Goal: Task Accomplishment & Management: Use online tool/utility

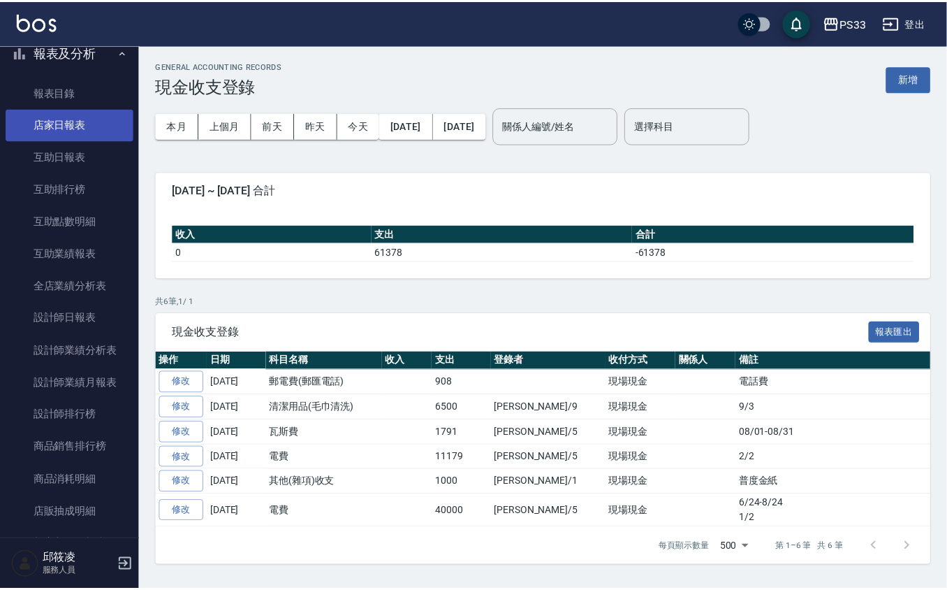
scroll to position [465, 0]
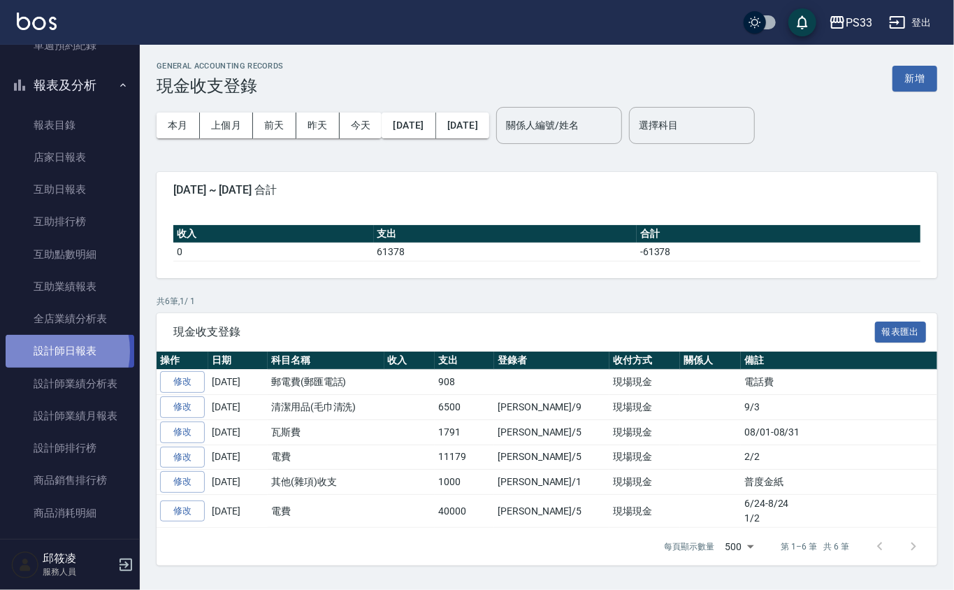
click at [43, 351] on link "設計師日報表" at bounding box center [70, 351] width 129 height 32
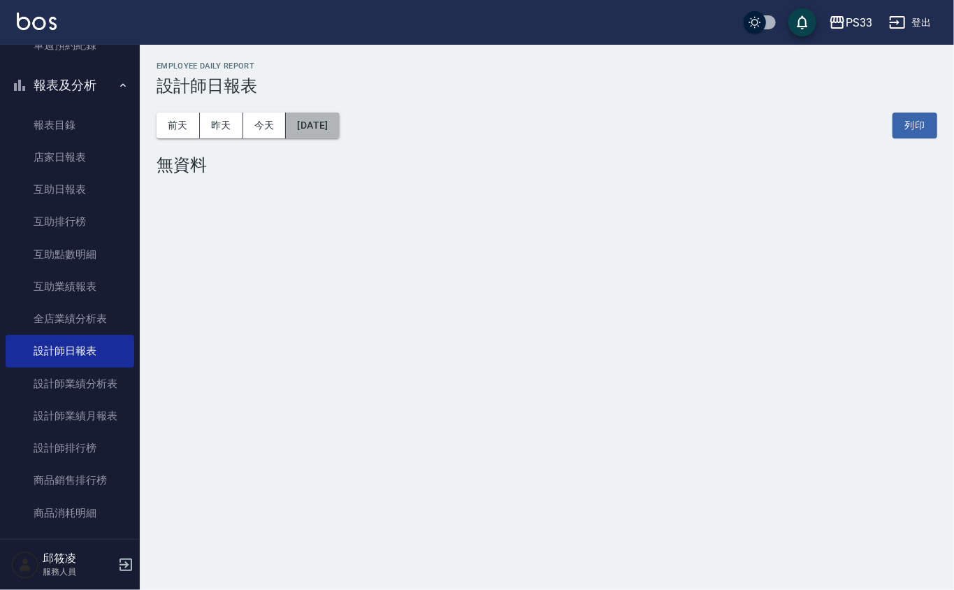
click at [336, 126] on button "[DATE]" at bounding box center [312, 125] width 53 height 26
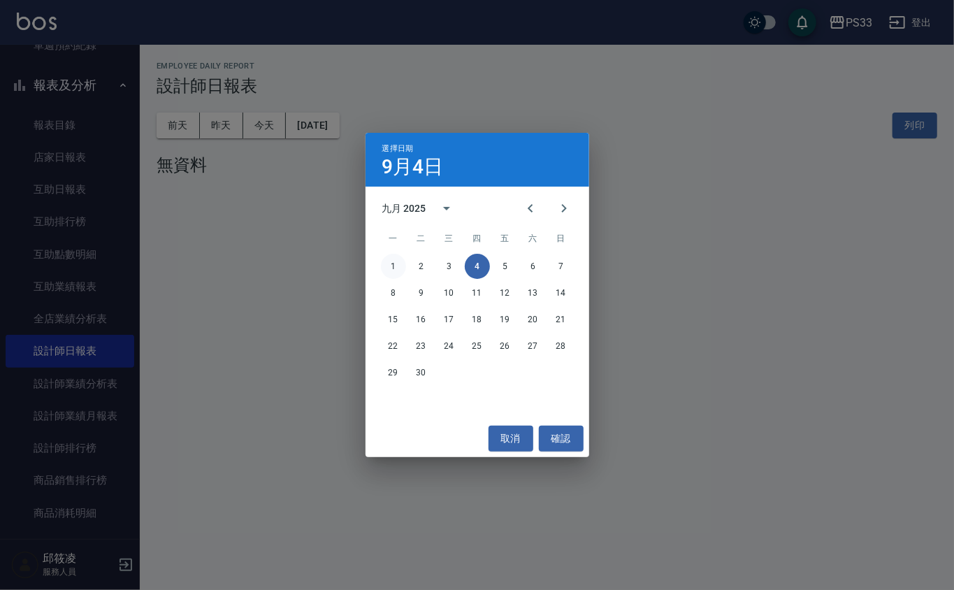
click at [395, 270] on button "1" at bounding box center [393, 266] width 25 height 25
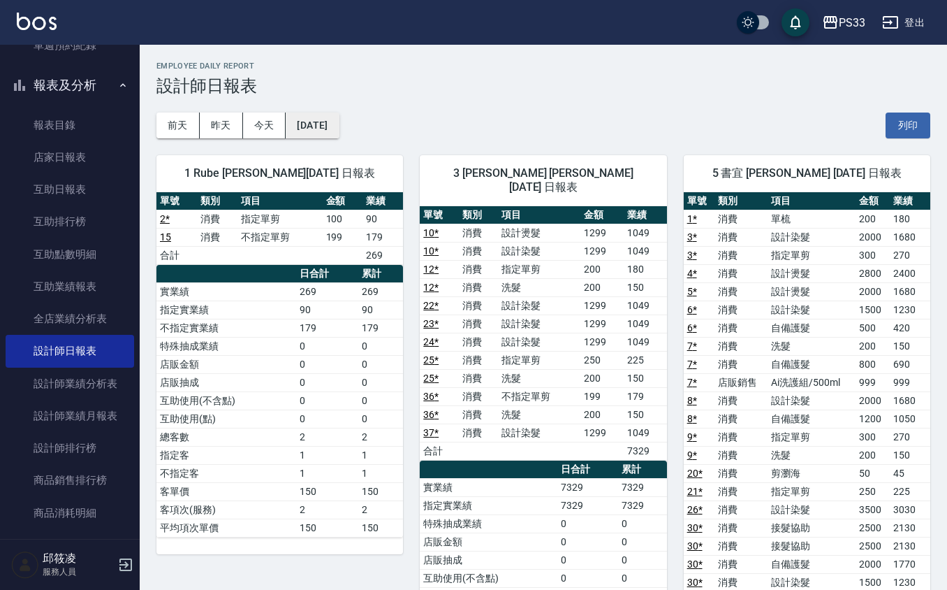
click at [324, 131] on button "[DATE]" at bounding box center [312, 125] width 53 height 26
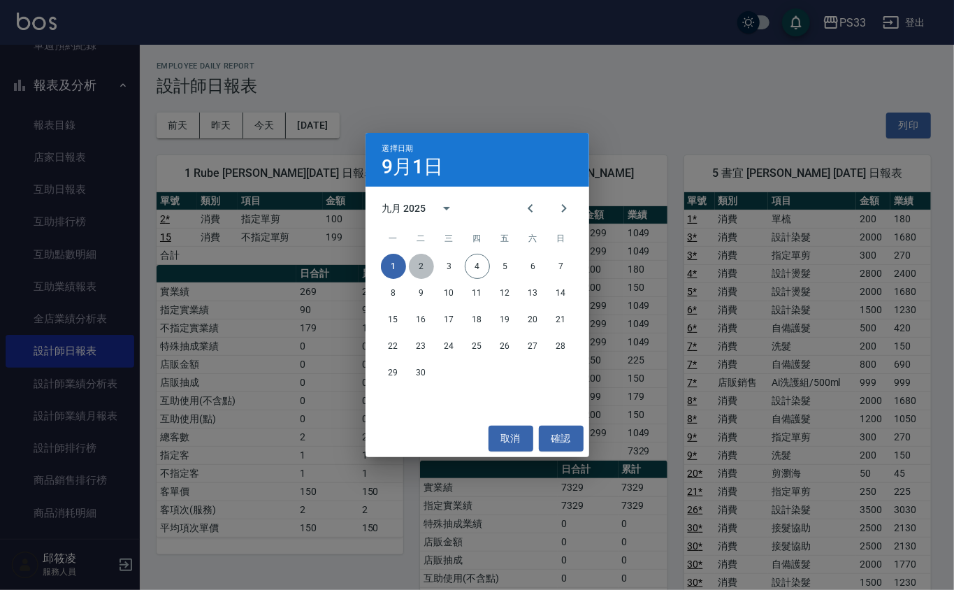
click at [414, 263] on button "2" at bounding box center [421, 266] width 25 height 25
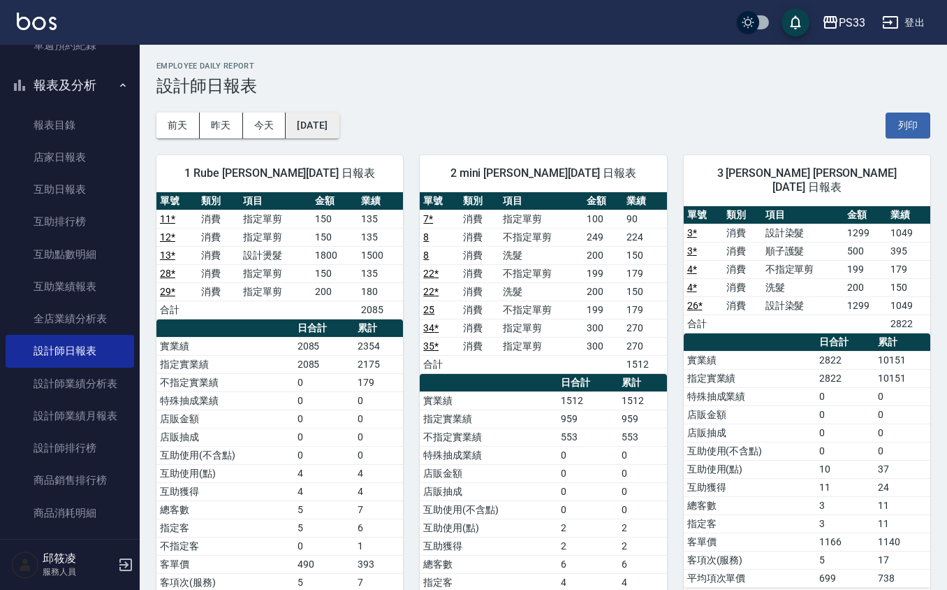
click at [339, 124] on button "[DATE]" at bounding box center [312, 125] width 53 height 26
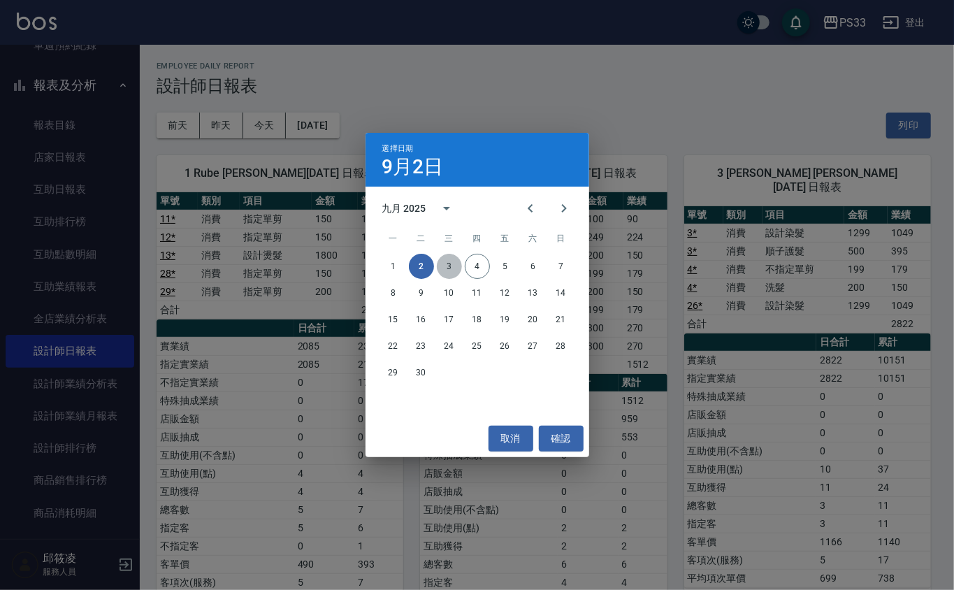
click at [456, 263] on button "3" at bounding box center [449, 266] width 25 height 25
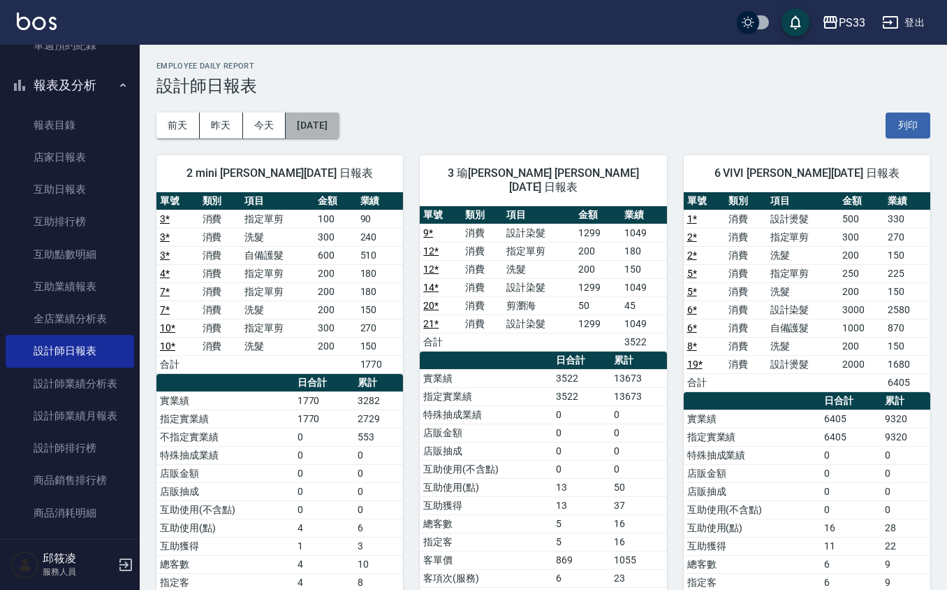
click at [339, 123] on button "[DATE]" at bounding box center [312, 125] width 53 height 26
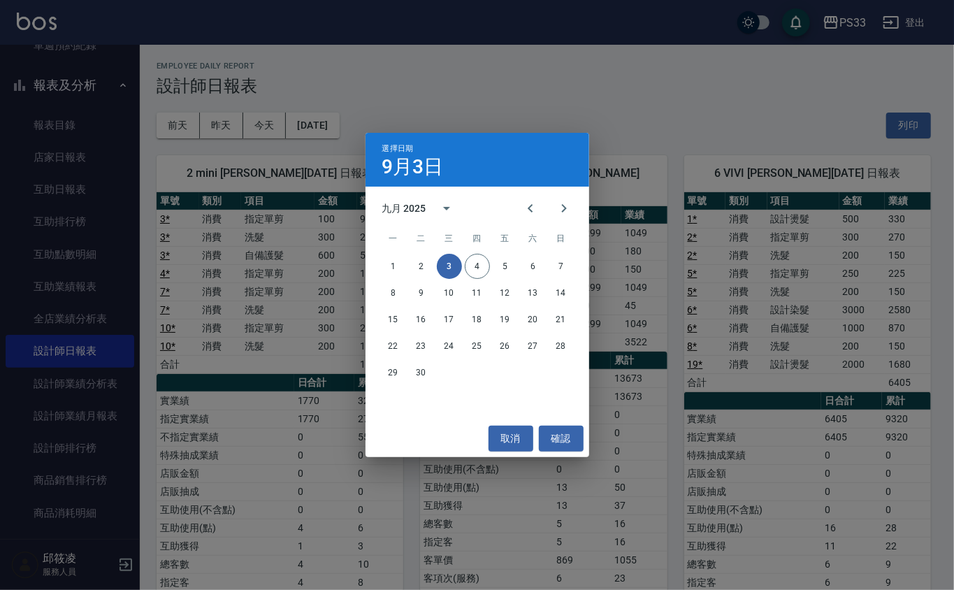
click at [31, 130] on div "選擇日期 [DATE] 九月 2025 一 二 三 四 五 六 日 1 2 3 4 5 6 7 8 9 10 11 12 13 14 15 16 17 18 …" at bounding box center [477, 295] width 954 height 590
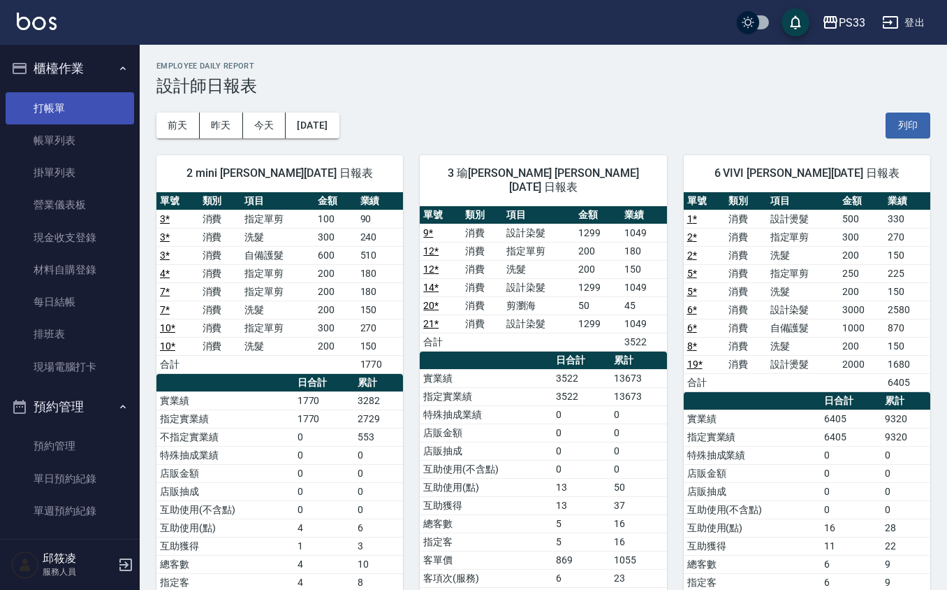
click at [43, 110] on link "打帳單" at bounding box center [70, 108] width 129 height 32
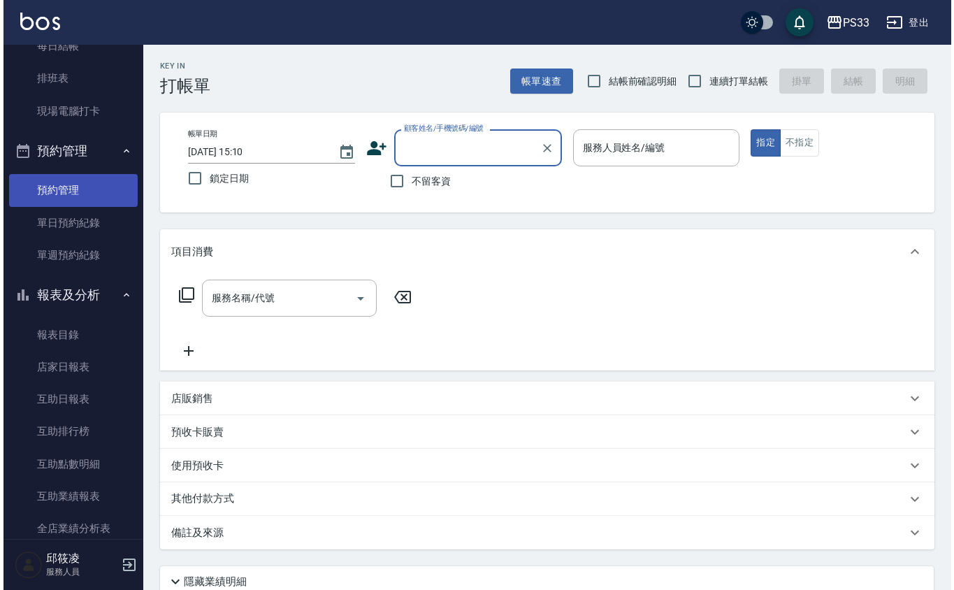
scroll to position [279, 0]
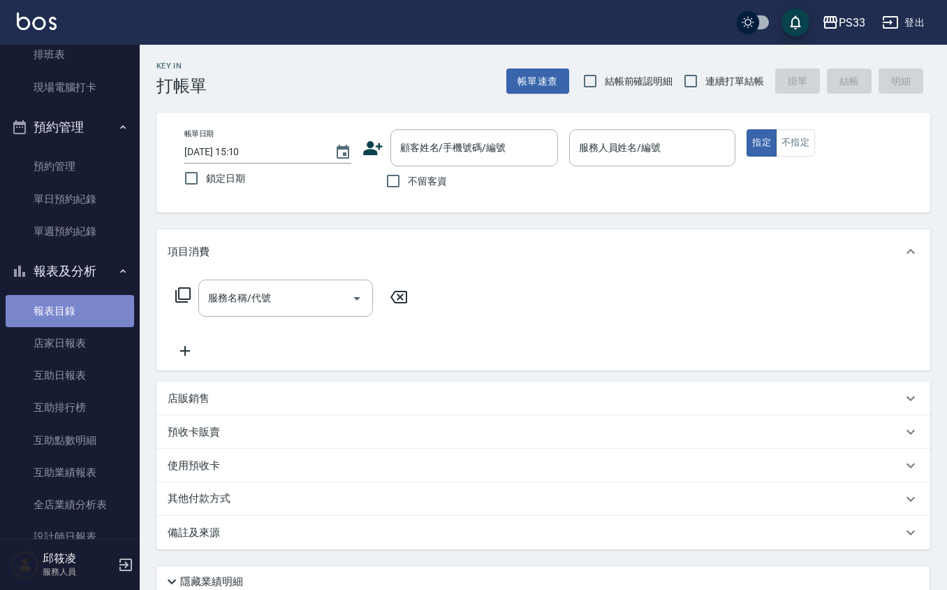
click at [80, 314] on link "報表目錄" at bounding box center [70, 311] width 129 height 32
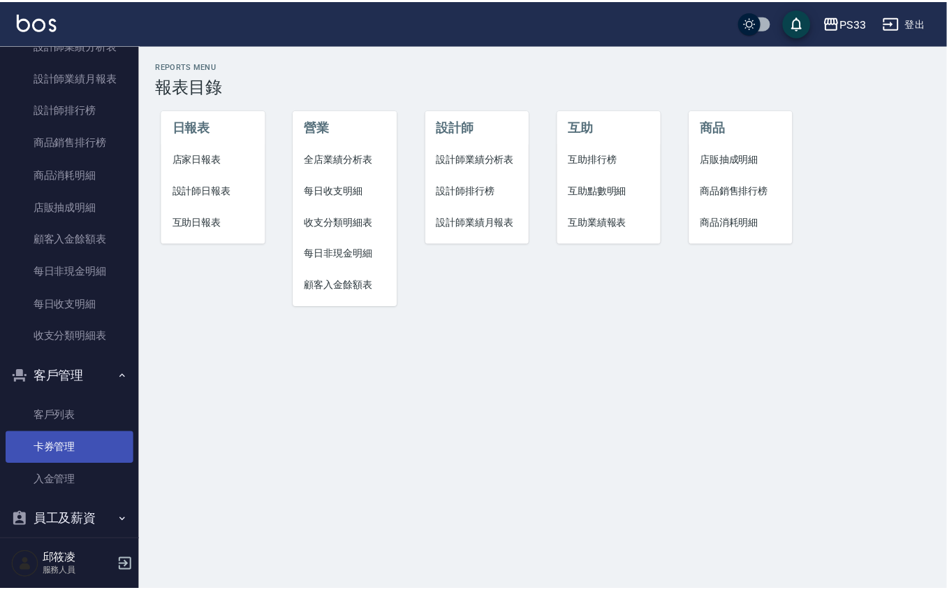
scroll to position [819, 0]
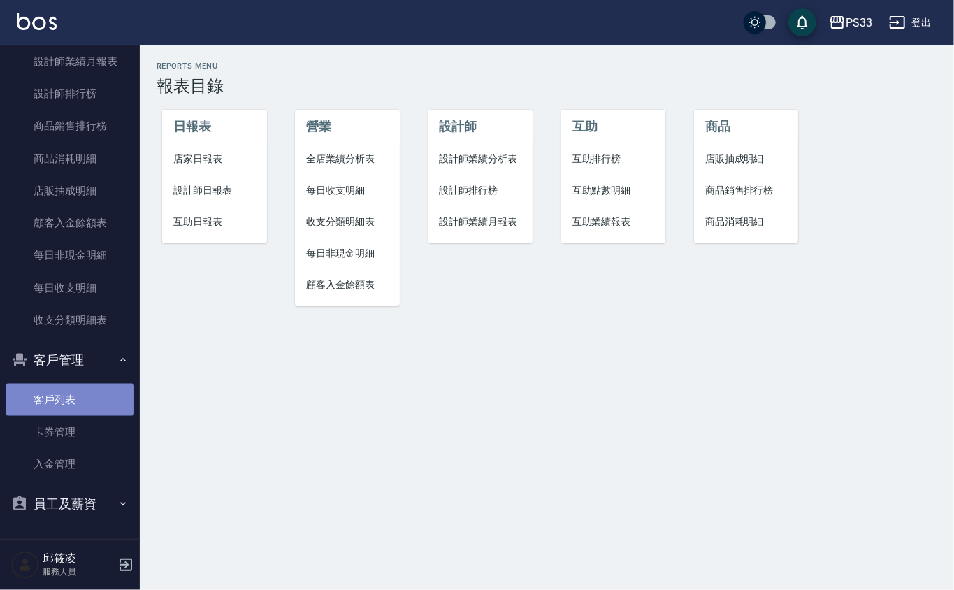
click at [73, 409] on link "客戶列表" at bounding box center [70, 400] width 129 height 32
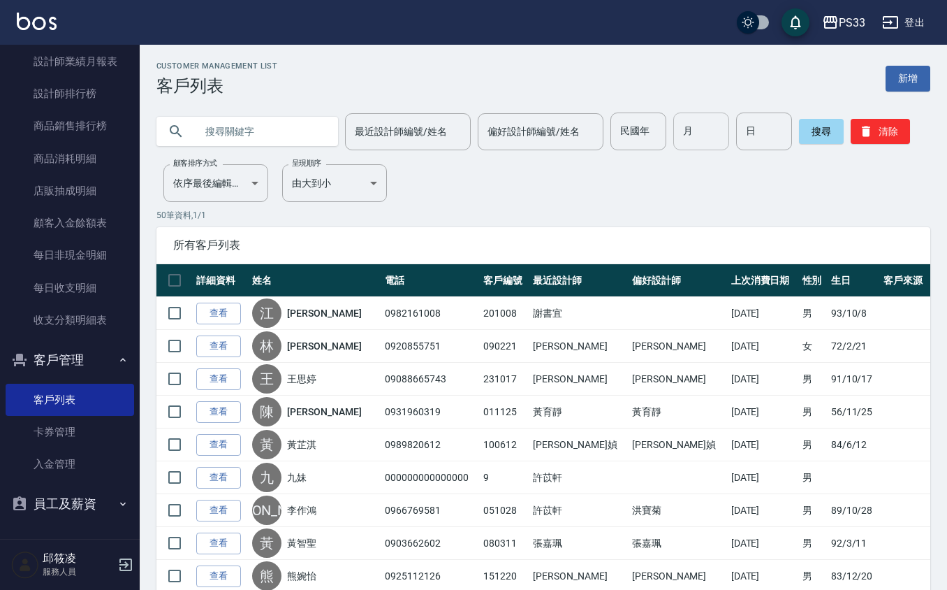
click at [690, 126] on input "月" at bounding box center [701, 131] width 56 height 38
type input "4"
type input "28"
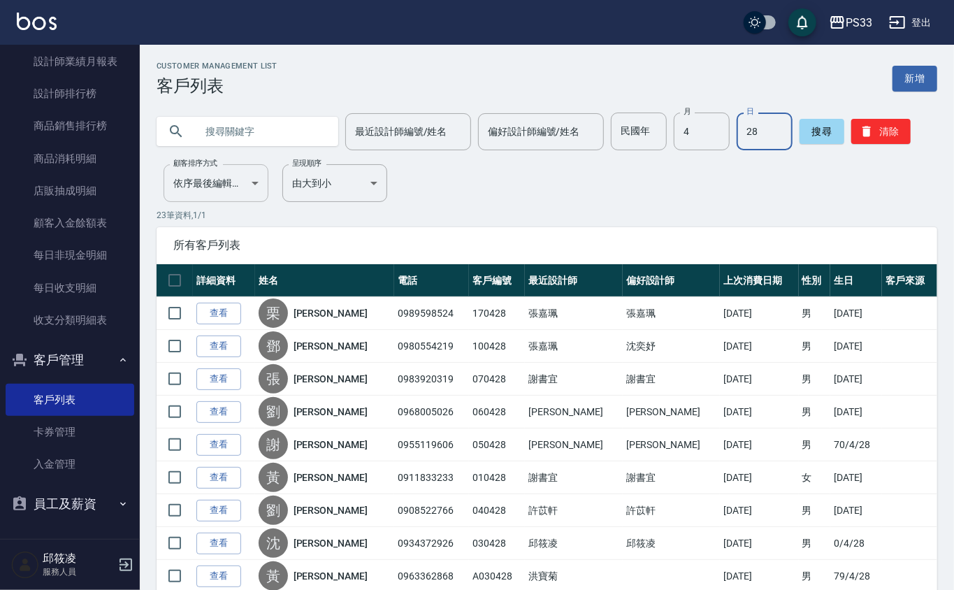
click at [221, 174] on body "PS33 登出 櫃檯作業 打帳單 帳單列表 掛單列表 營業儀表板 現金收支登錄 材料自購登錄 每日結帳 排班表 現場電腦打卡 預約管理 預約管理 單日預約紀錄…" at bounding box center [477, 559] width 954 height 1118
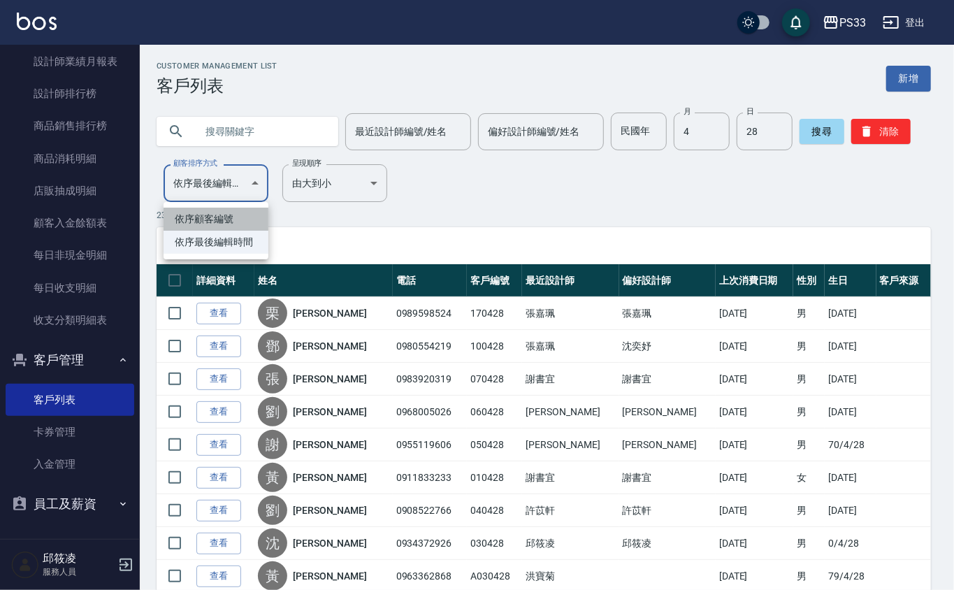
click at [214, 210] on li "依序顧客編號" at bounding box center [215, 218] width 105 height 23
type input "NO"
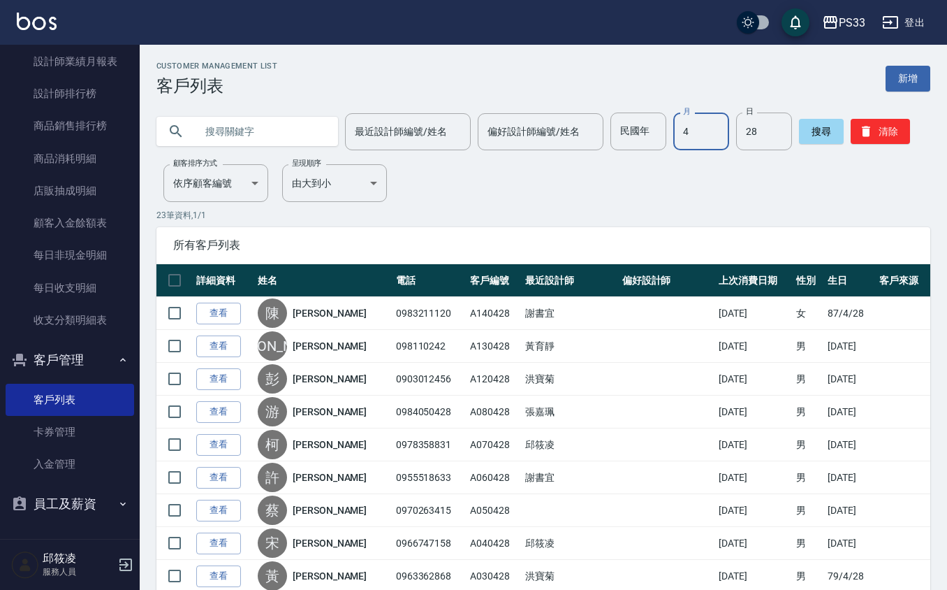
click at [682, 129] on input "4" at bounding box center [701, 131] width 56 height 38
type input "3"
type input "25"
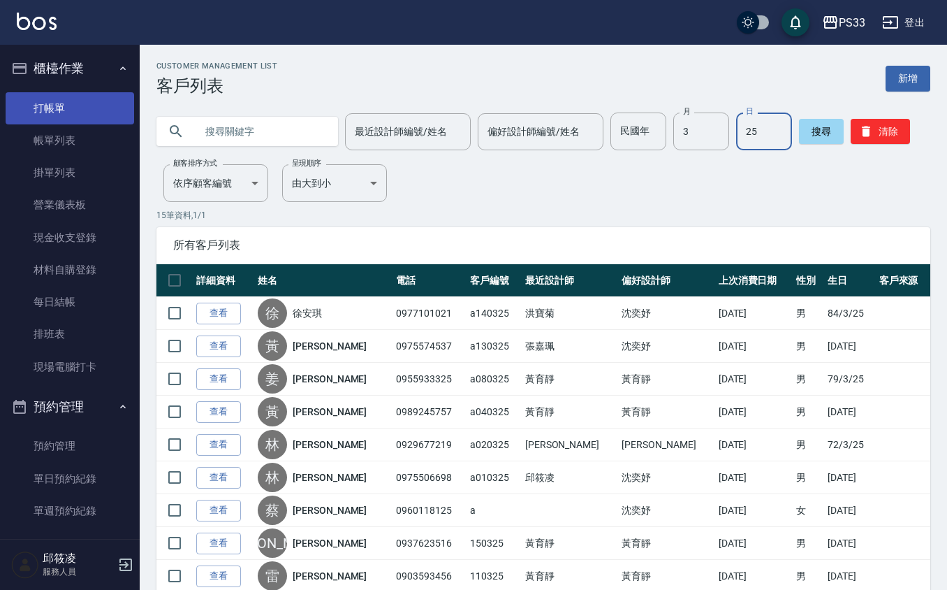
click at [66, 110] on link "打帳單" at bounding box center [70, 108] width 129 height 32
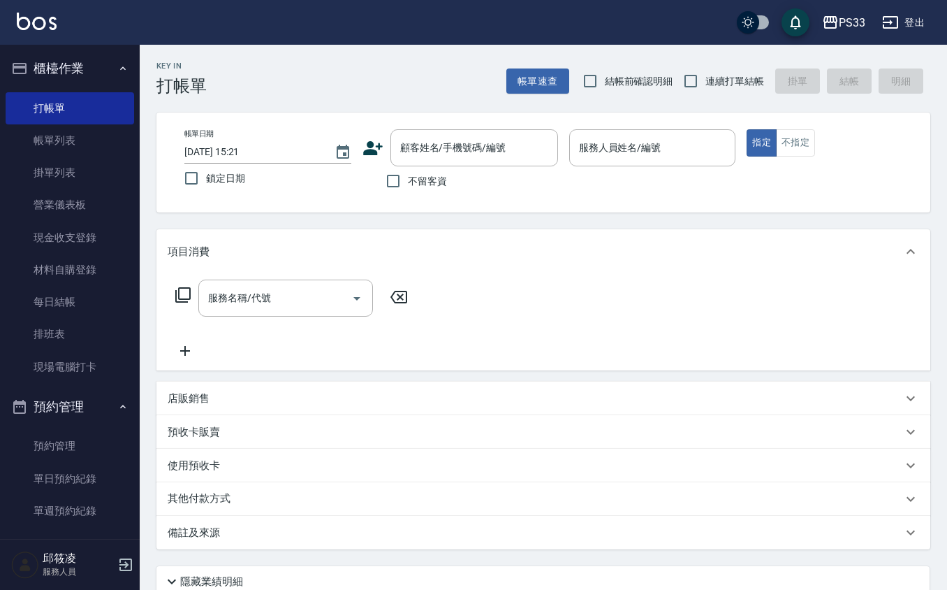
click at [714, 78] on span "連續打單結帳" at bounding box center [735, 81] width 59 height 15
click at [706, 78] on input "連續打單結帳" at bounding box center [690, 80] width 29 height 29
checkbox input "true"
click at [364, 140] on icon at bounding box center [373, 148] width 21 height 21
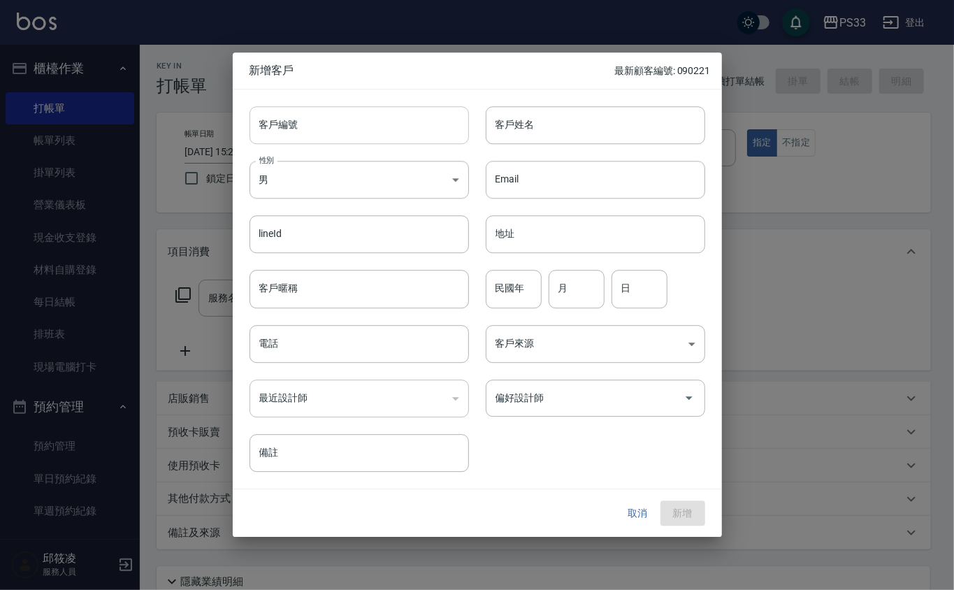
click at [366, 129] on input "客戶編號" at bounding box center [358, 125] width 219 height 38
type input "160325"
type input "吳澤鋐"
type input "84"
type input "03"
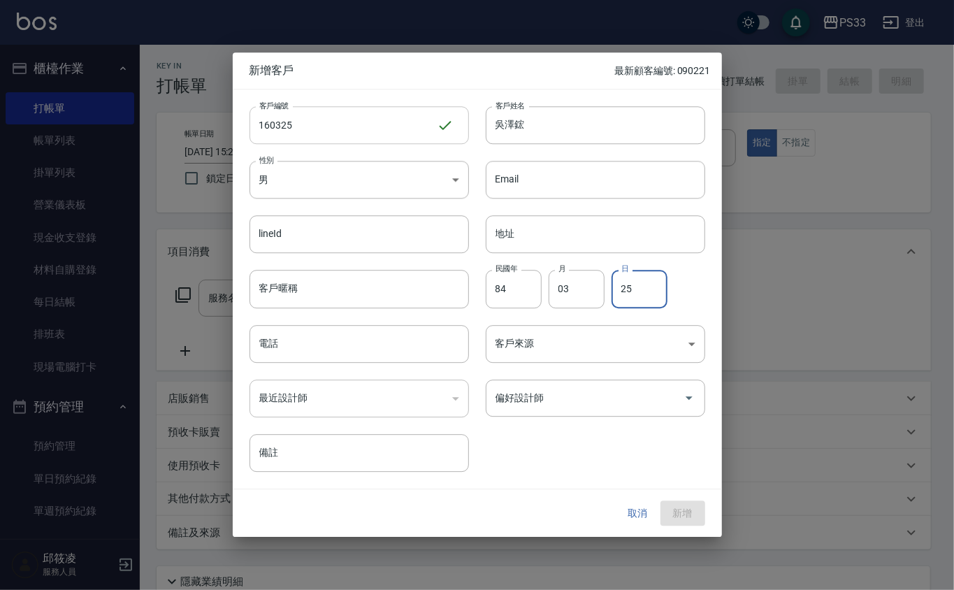
type input "25"
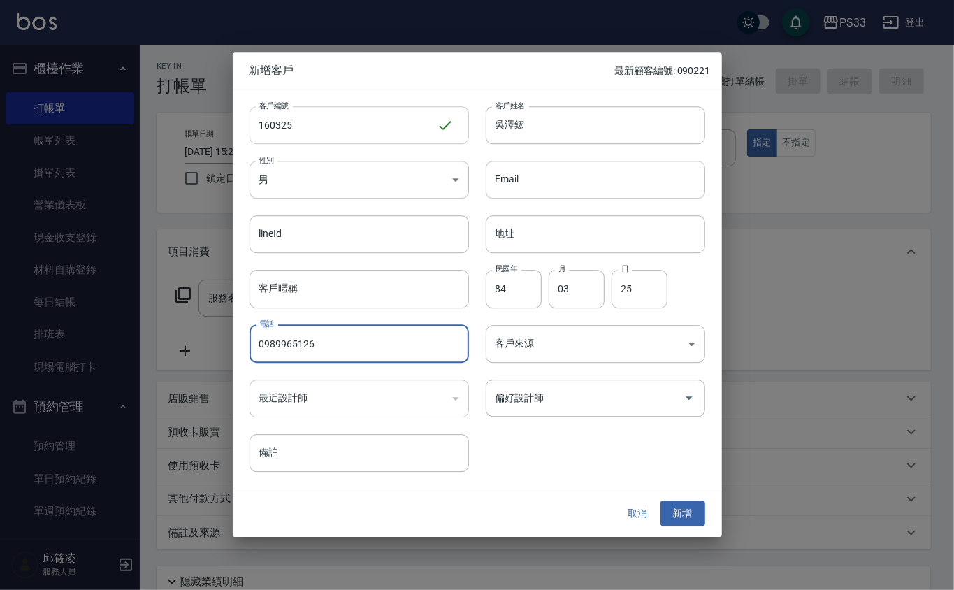
type input "0989965126"
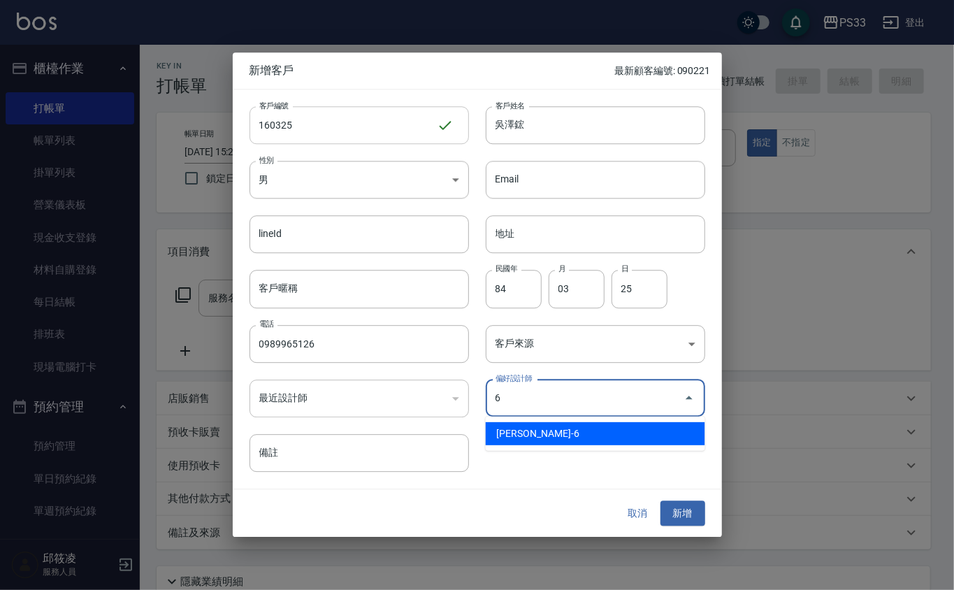
type input "黃育靜"
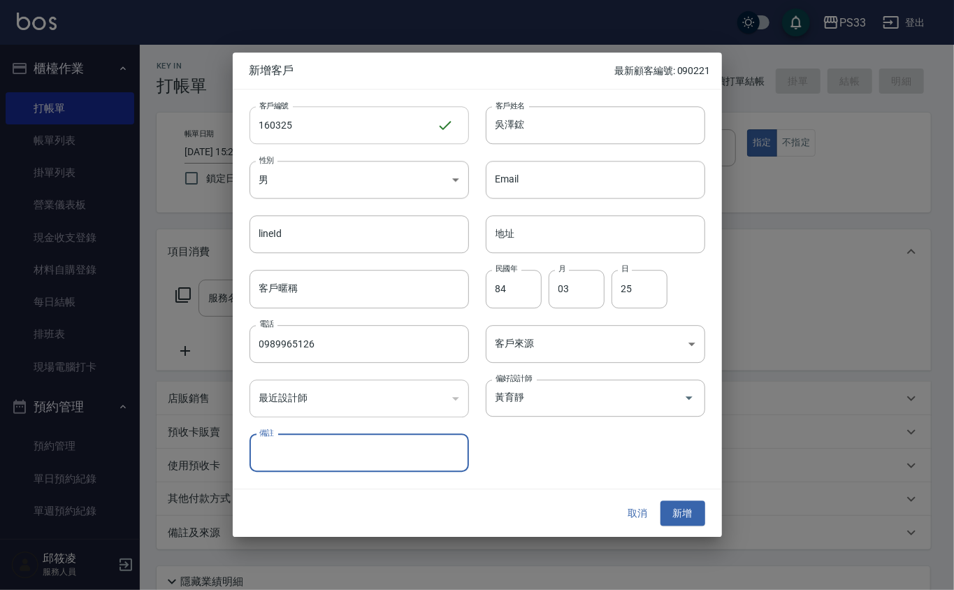
click at [660, 500] on button "新增" at bounding box center [682, 513] width 45 height 26
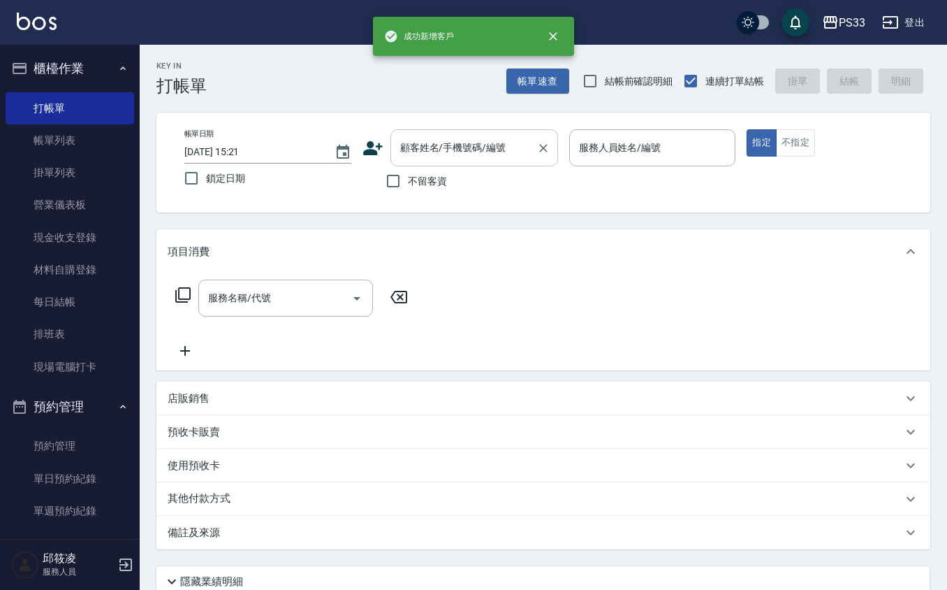
click at [421, 143] on input "顧客姓名/手機號碼/編號" at bounding box center [464, 148] width 134 height 24
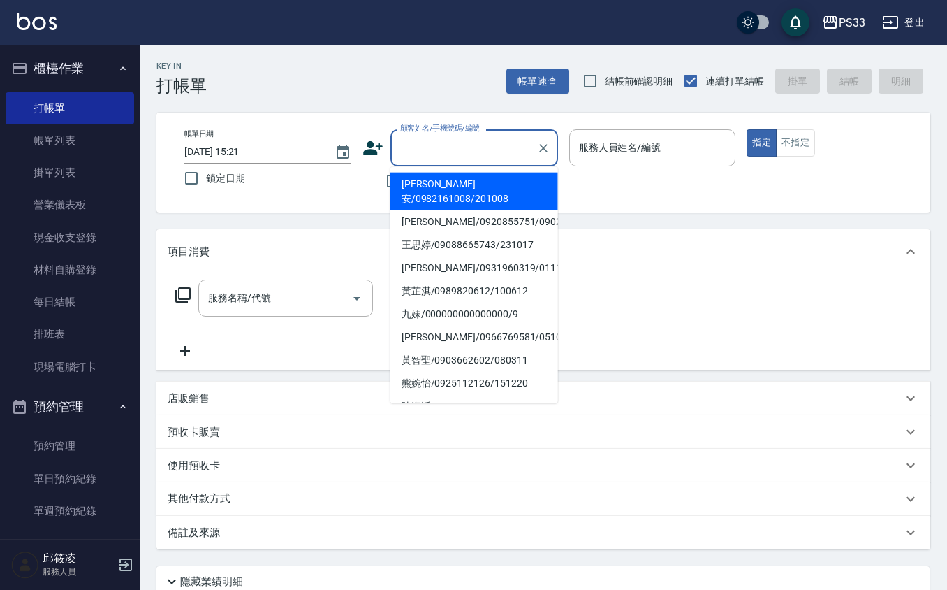
click at [426, 152] on input "顧客姓名/手機號碼/編號" at bounding box center [464, 148] width 134 height 24
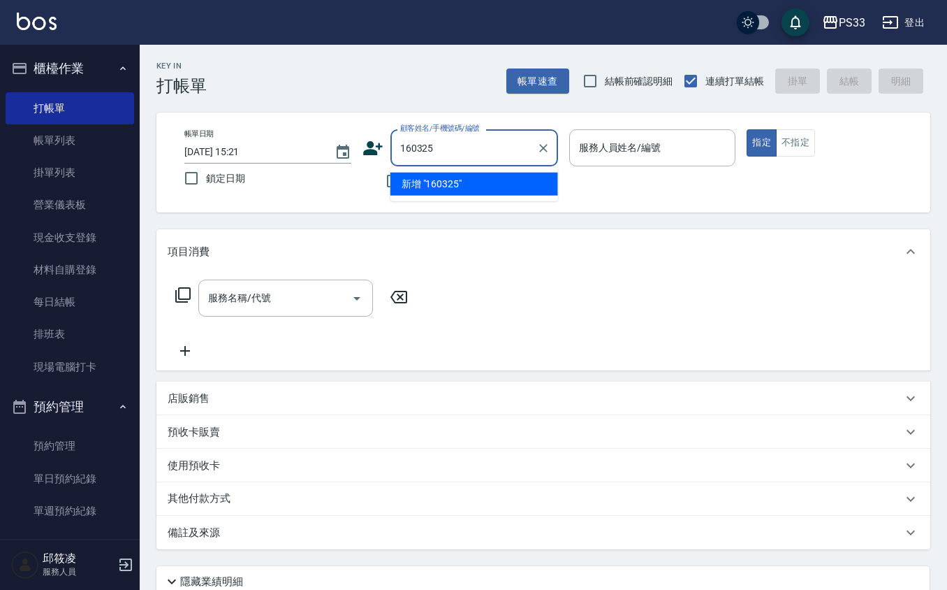
type input "160325"
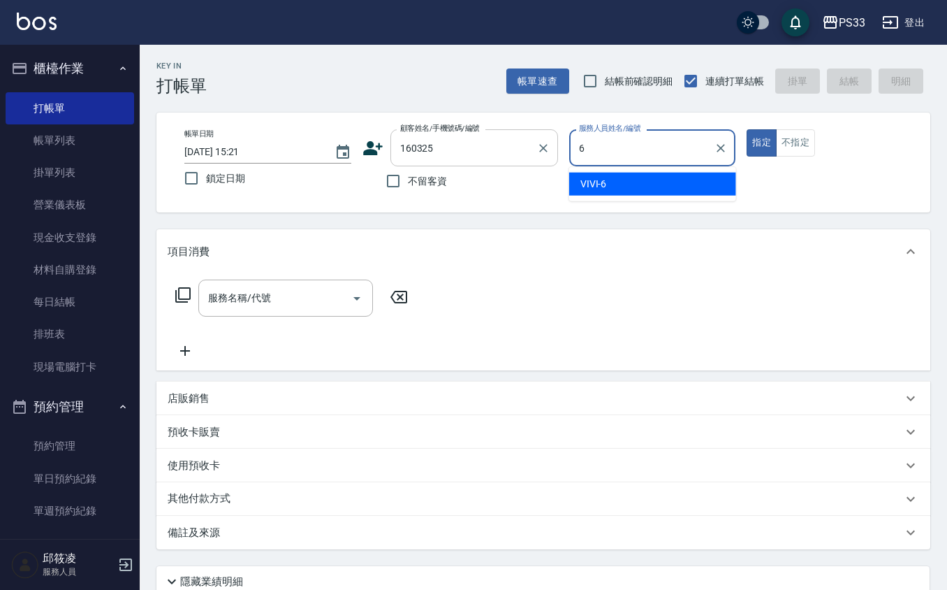
type input "VIVI-6"
type button "true"
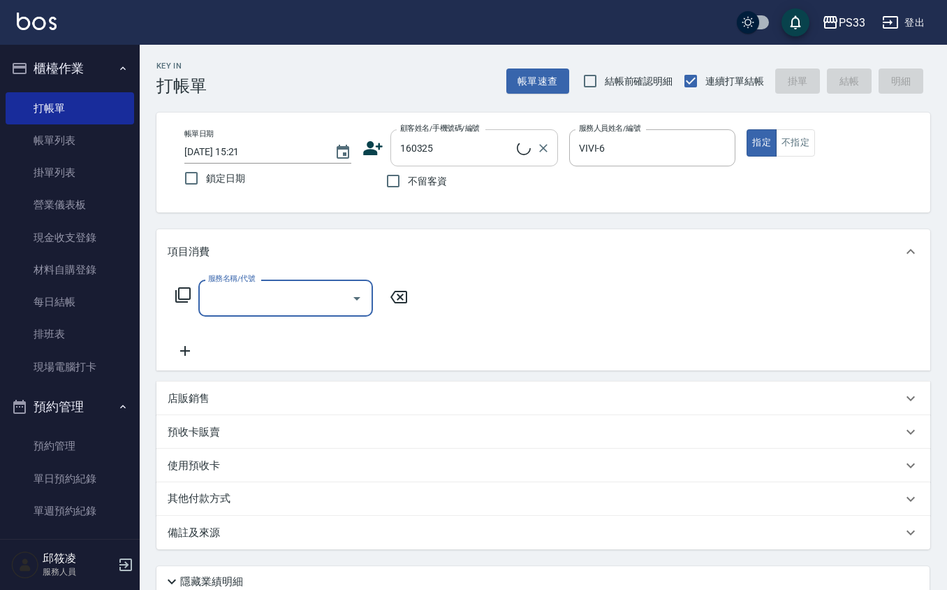
type input "吳澤鋐/0989965126/160325"
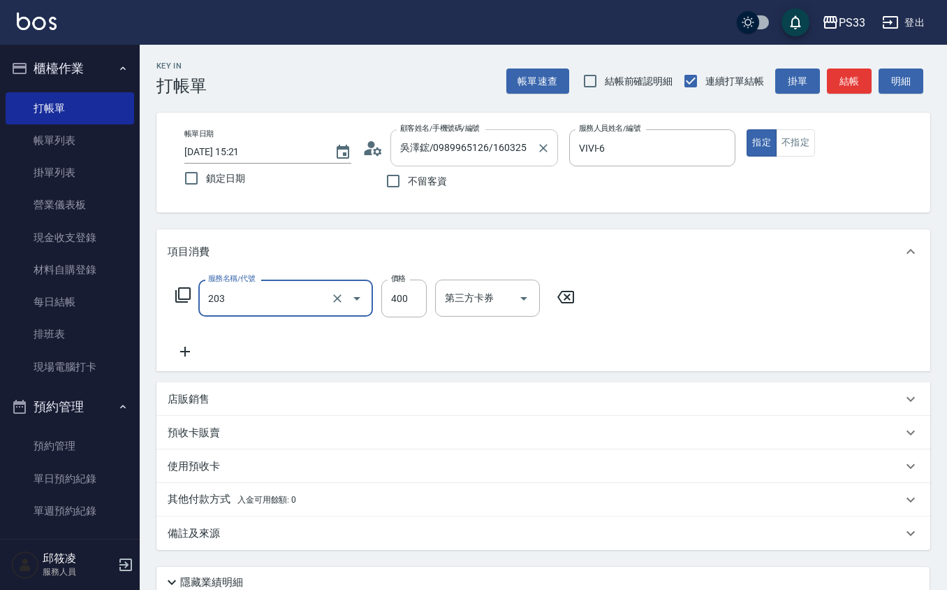
type input "指定單剪(203)"
type input "300"
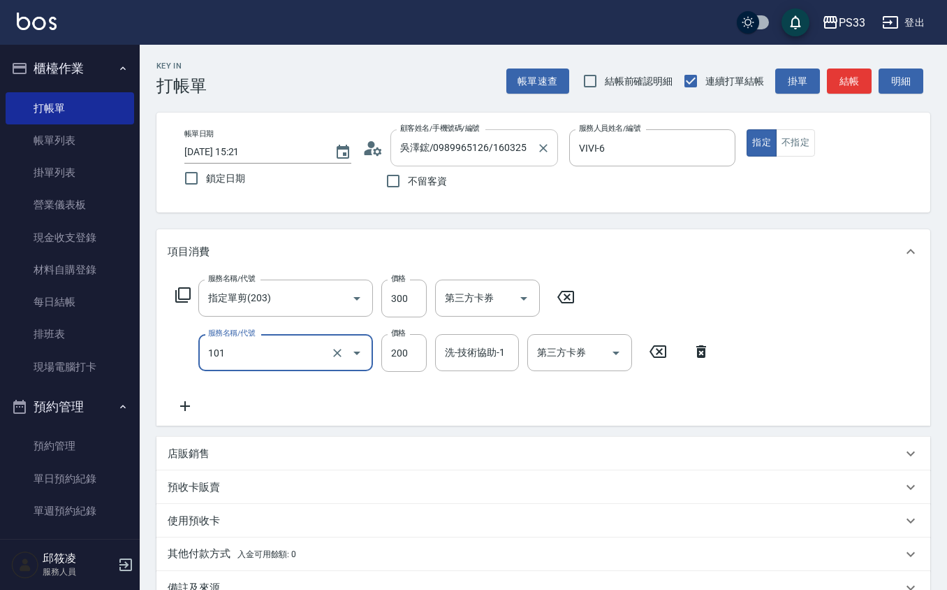
type input "洗髮(101)"
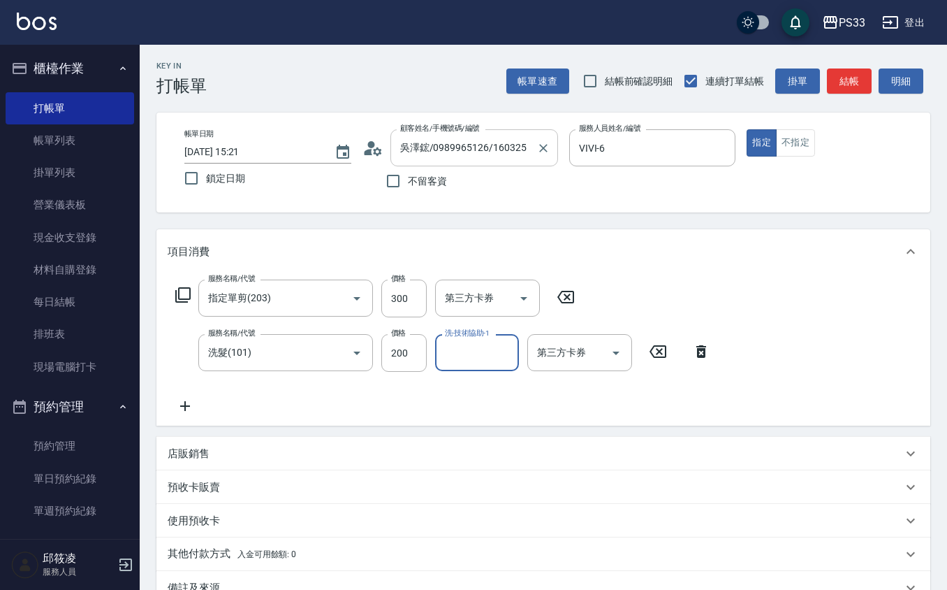
type input "7"
type input "怡媜-8"
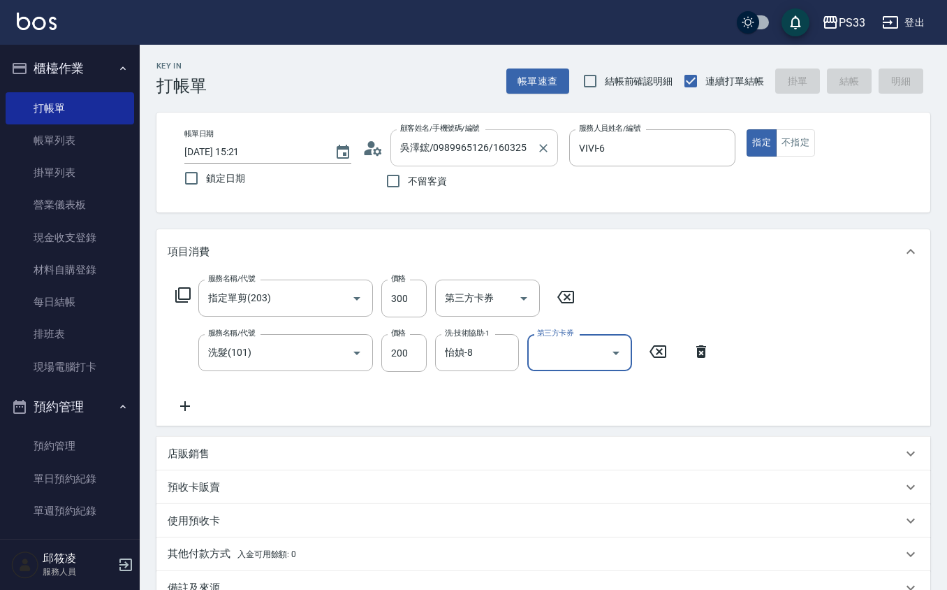
type input "[DATE] 15:22"
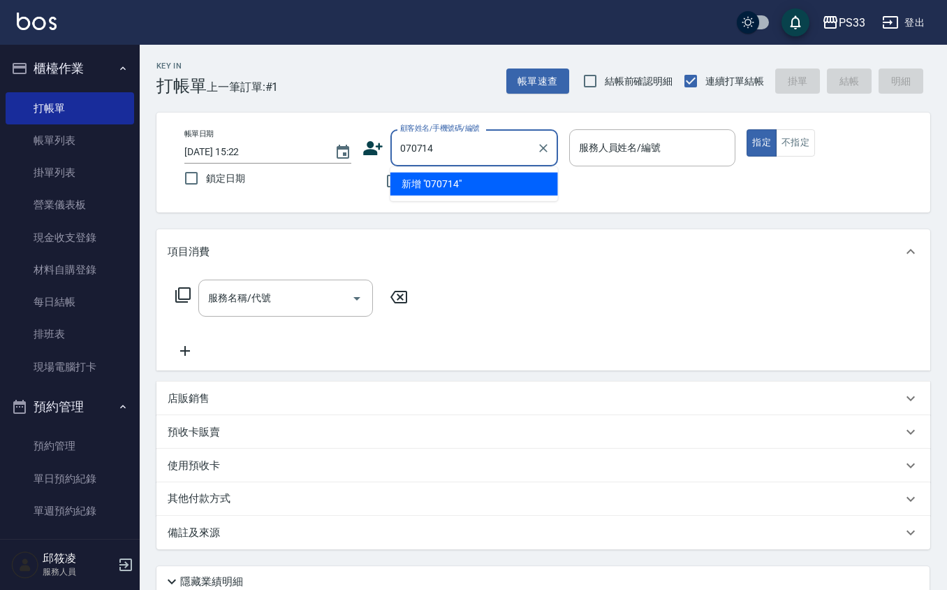
type input "070714"
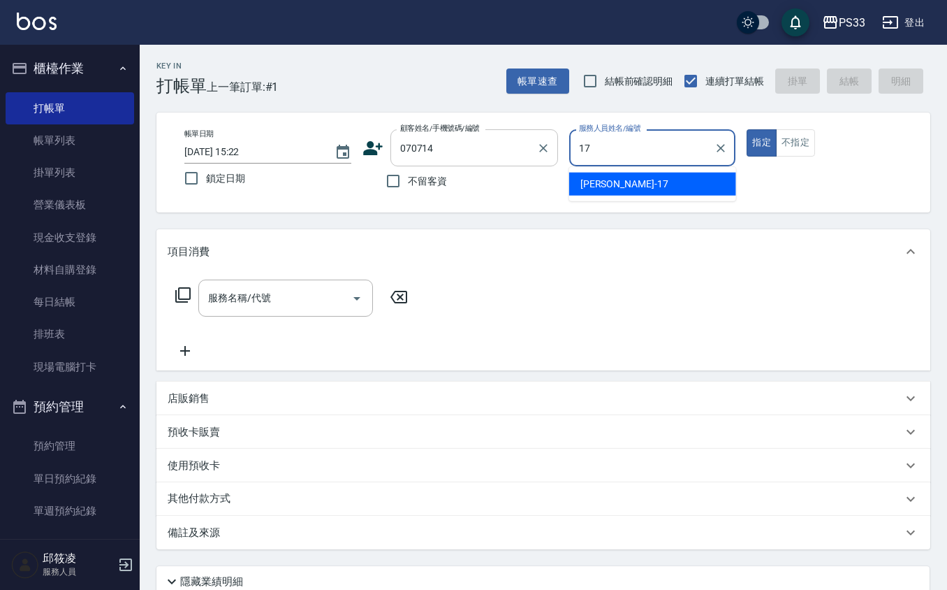
type input "[PERSON_NAME]-17"
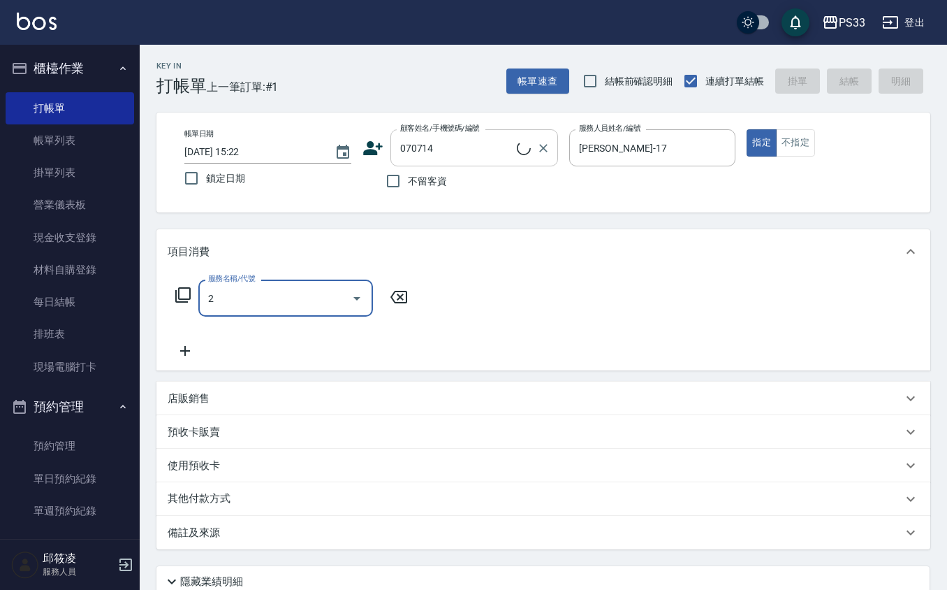
type input "20"
type input "梁鈞凱/0926575028/070714"
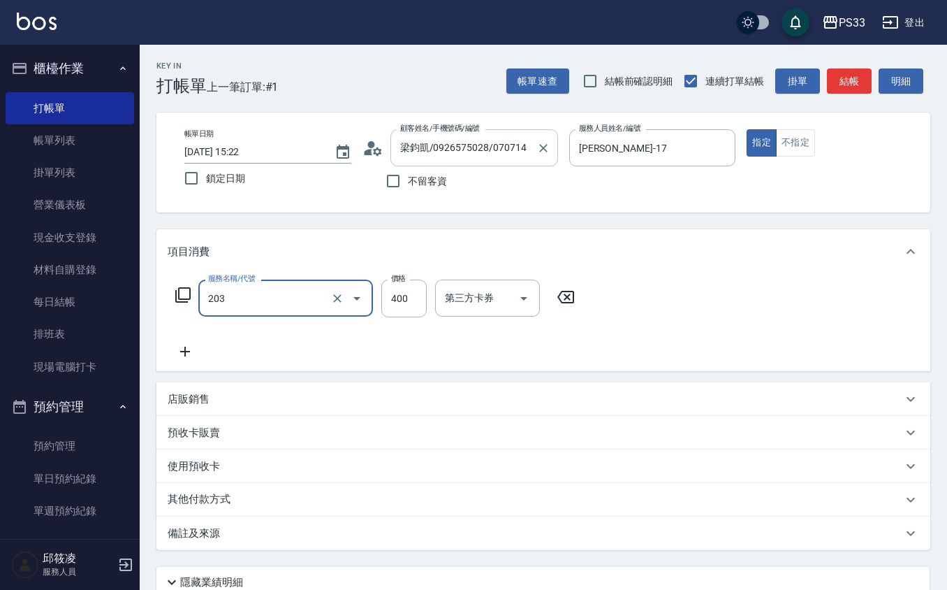
type input "指定單剪(203)"
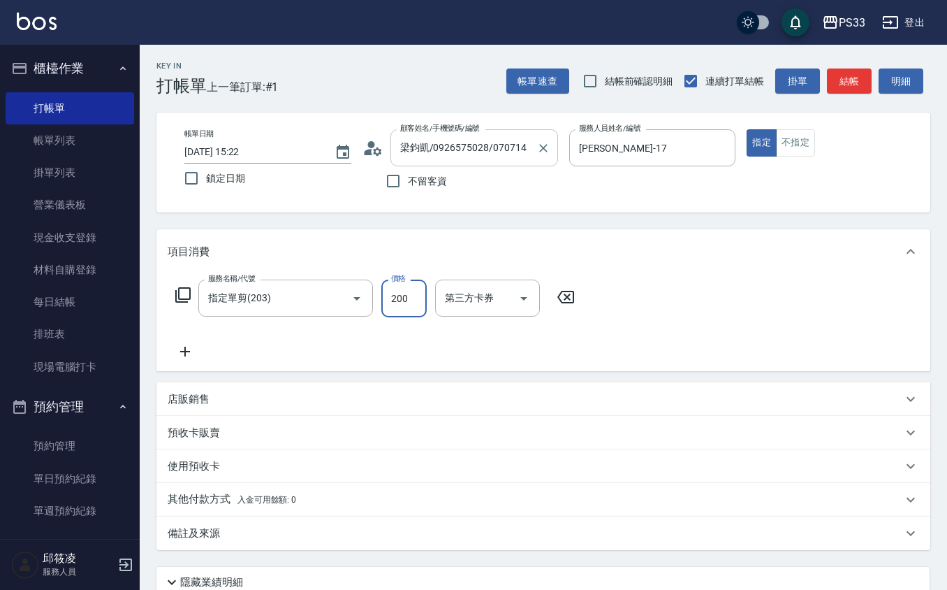
type input "200"
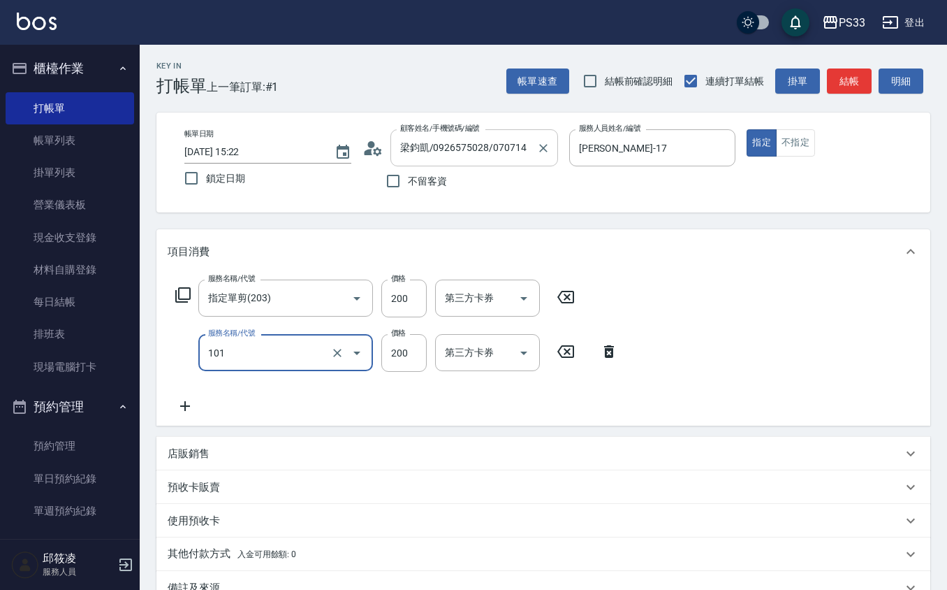
type input "洗髮(101)"
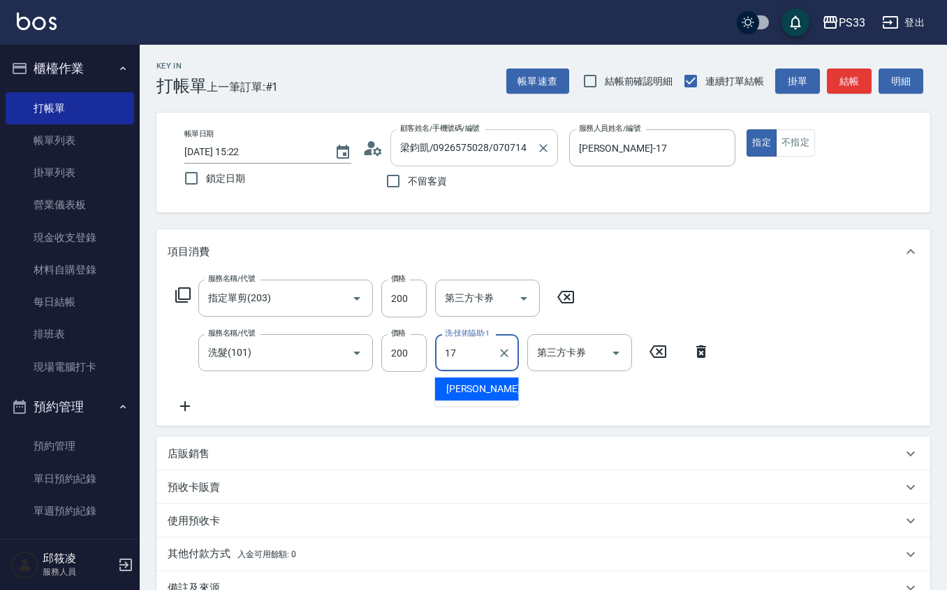
type input "[PERSON_NAME]-17"
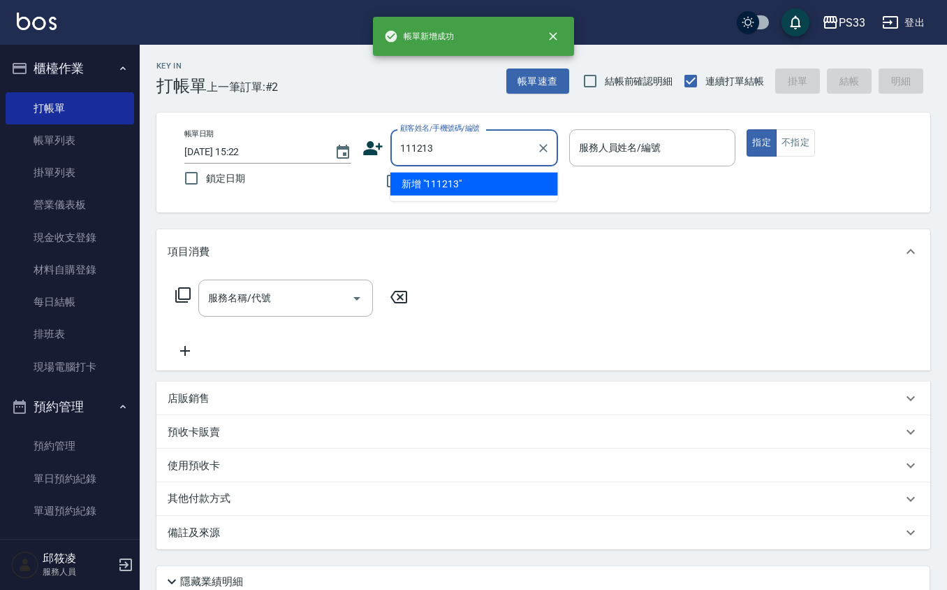
type input "111213"
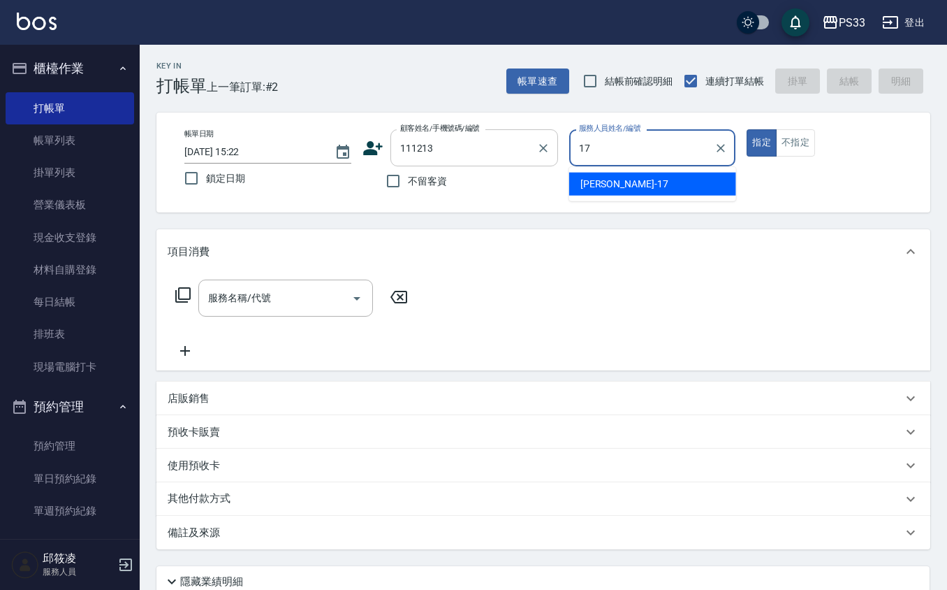
type input "[PERSON_NAME]-17"
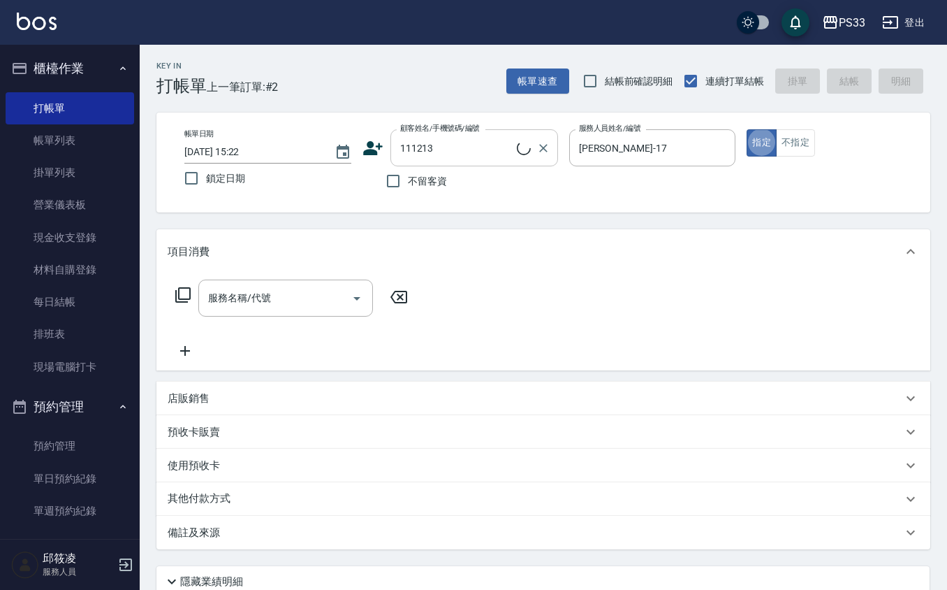
type input "[PERSON_NAME]/0905155101/111213"
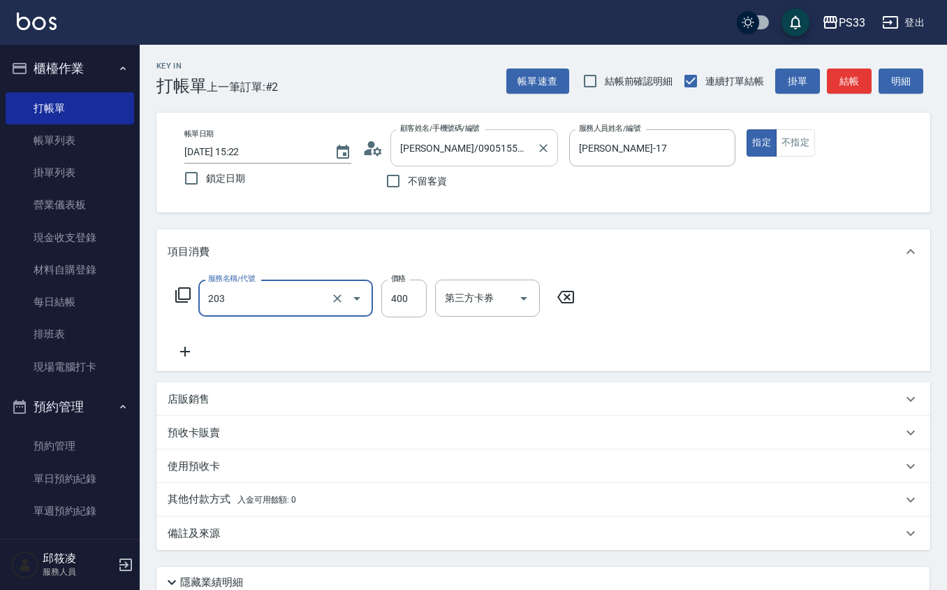
type input "指定單剪(203)"
type input "200"
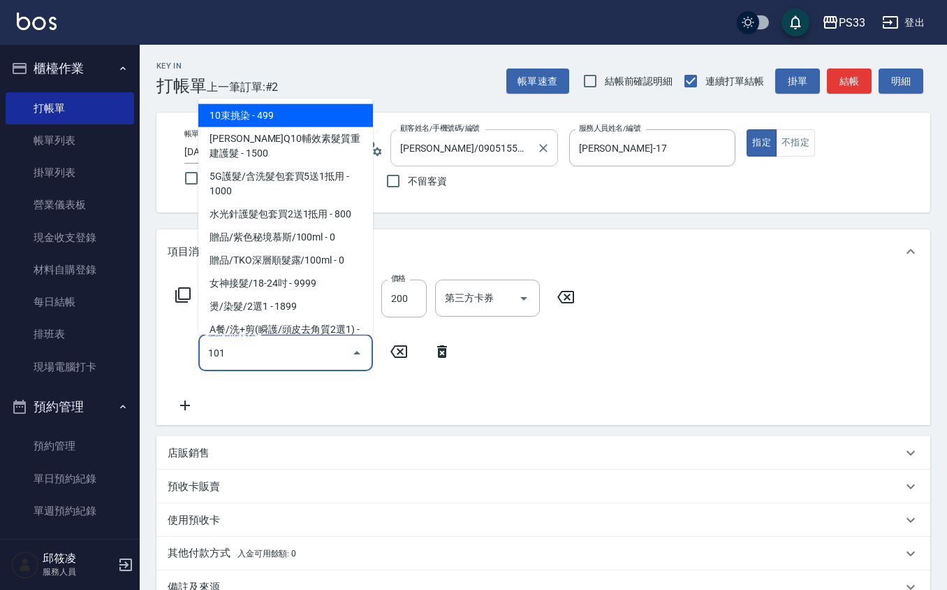
type input "1010"
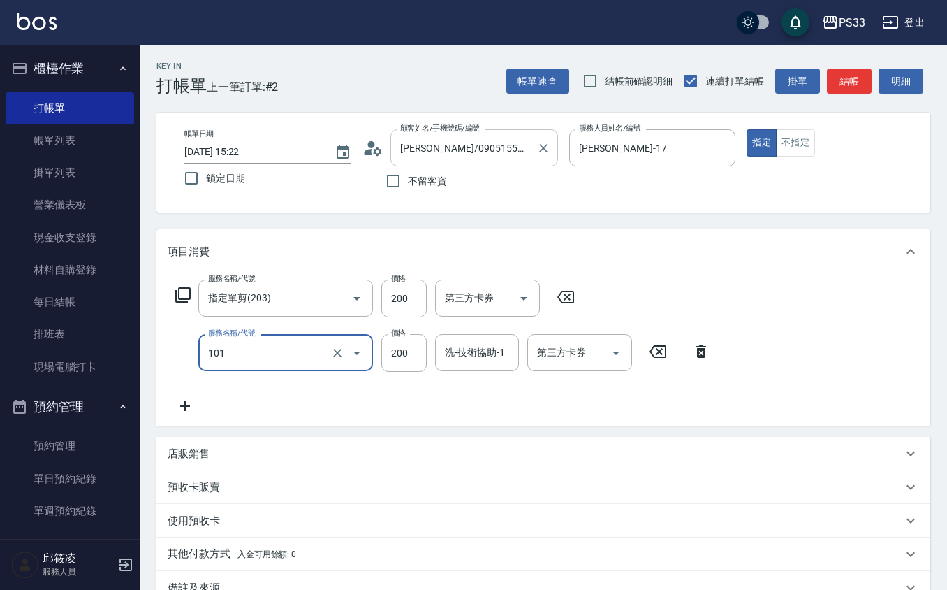
type input "洗髮(101)"
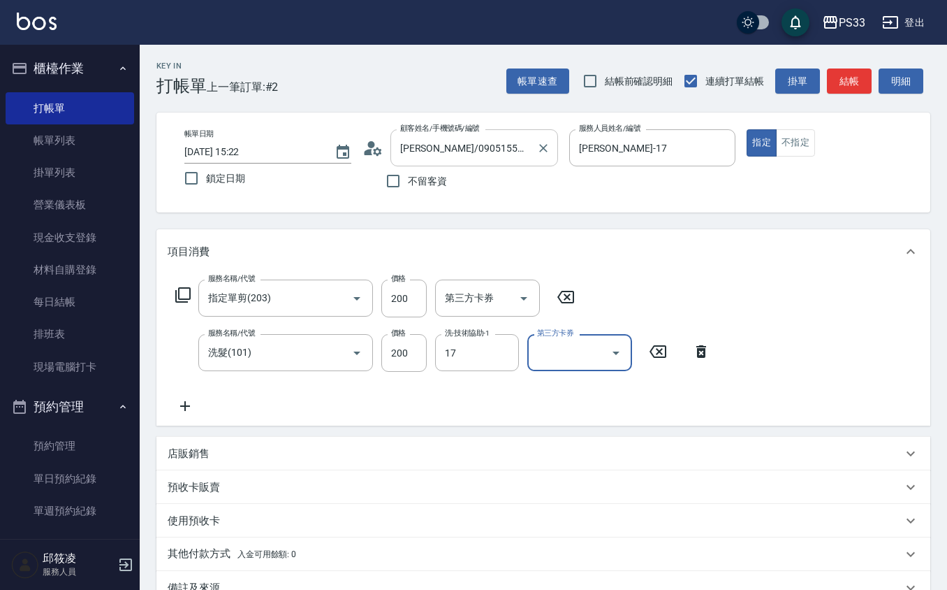
type input "[PERSON_NAME]-17"
type input "[DATE] 15:23"
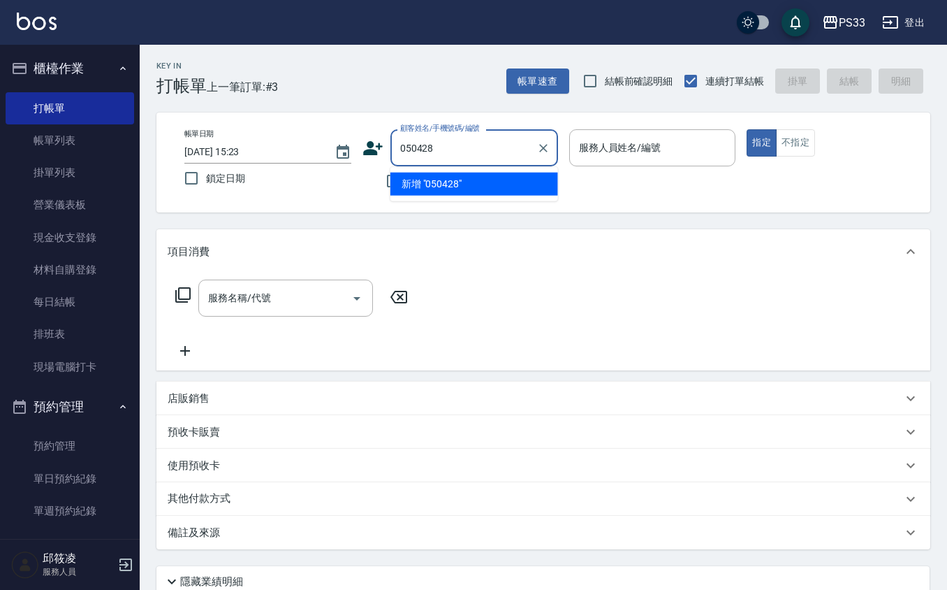
type input "050428"
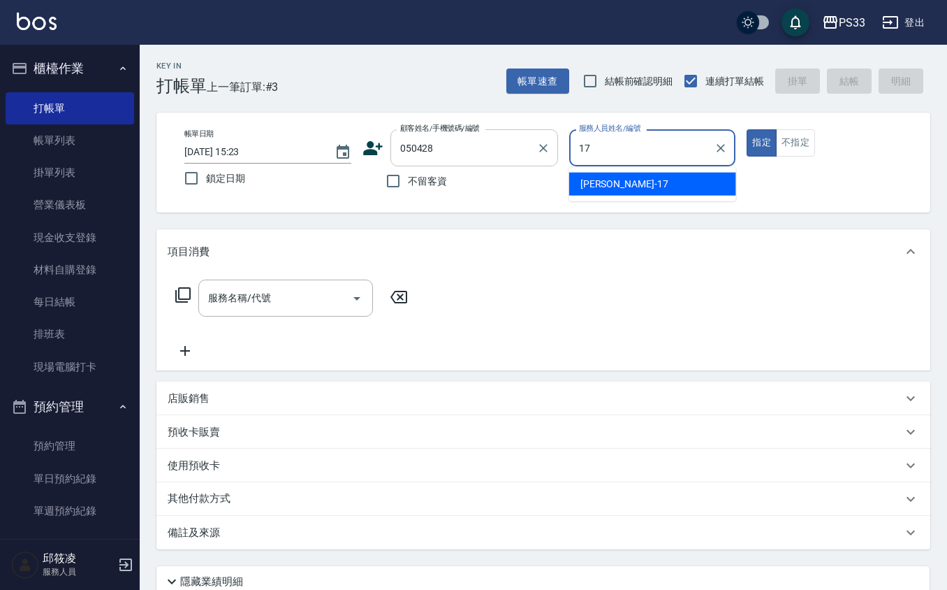
type input "[PERSON_NAME]-17"
type input "[PERSON_NAME]/0955119606/050428"
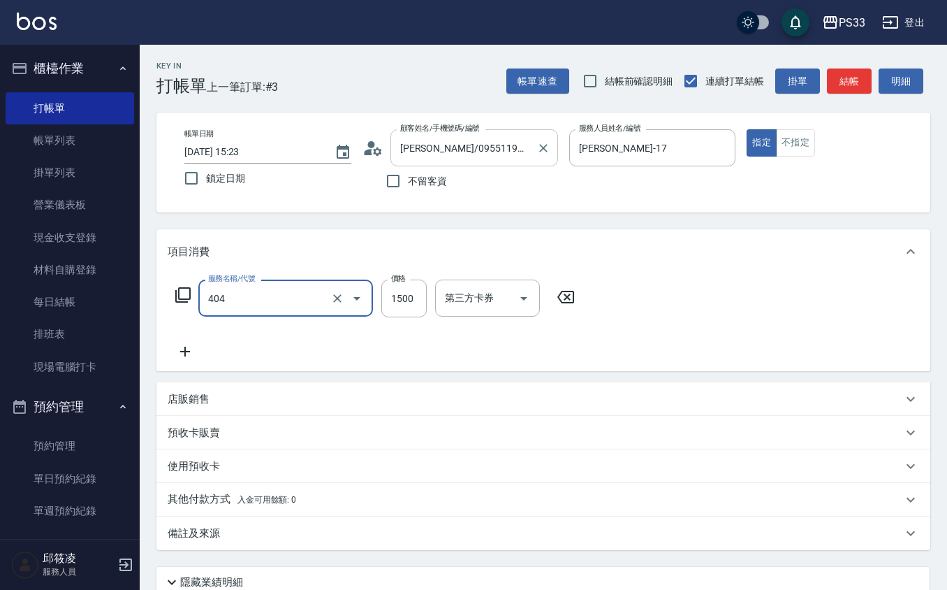
type input "設計染髮(404)"
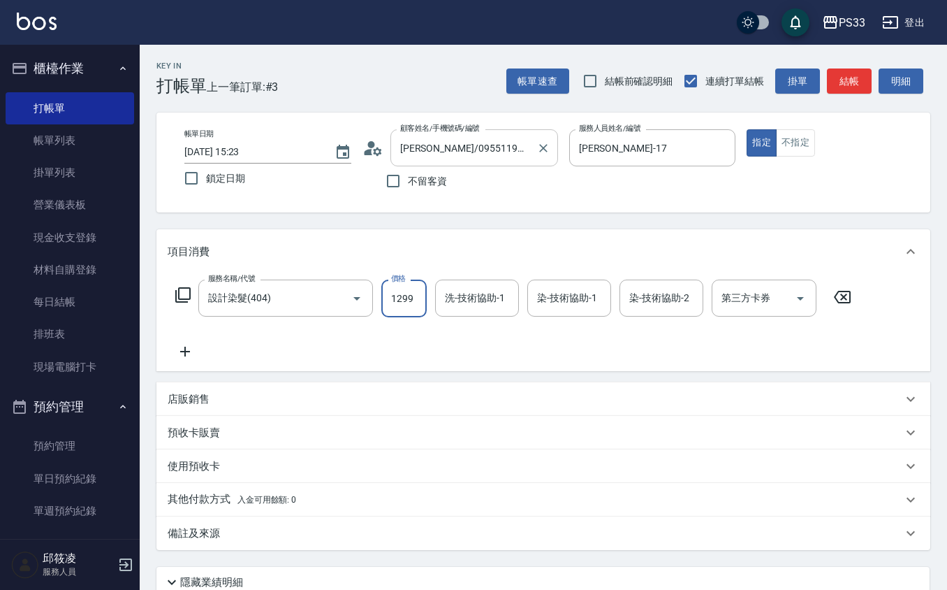
type input "1299"
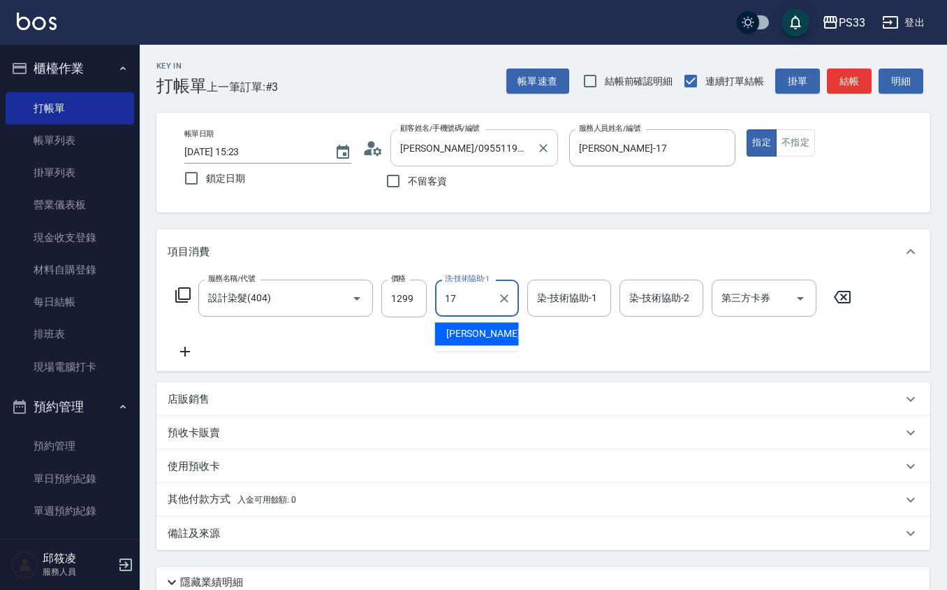
type input "[PERSON_NAME]-17"
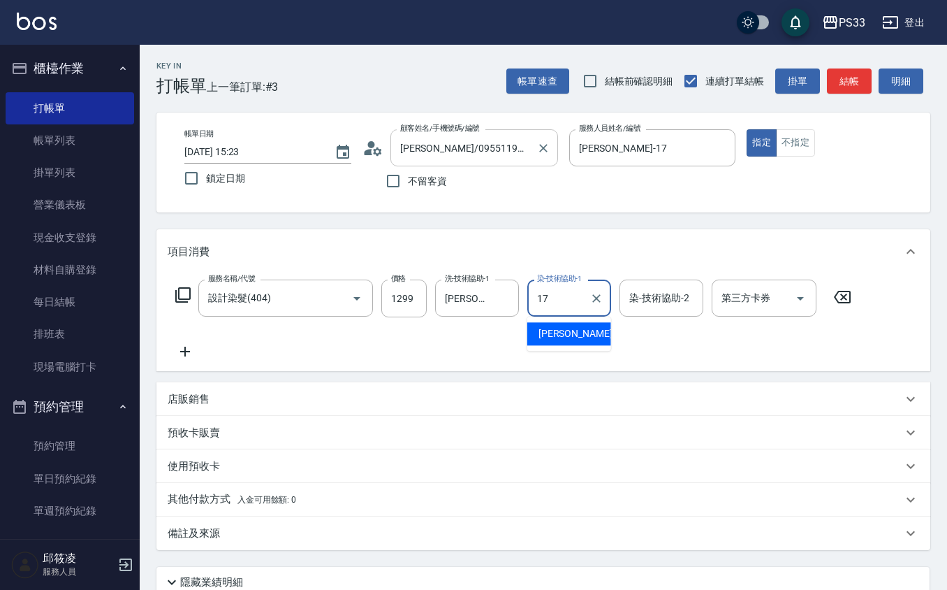
type input "[PERSON_NAME]-17"
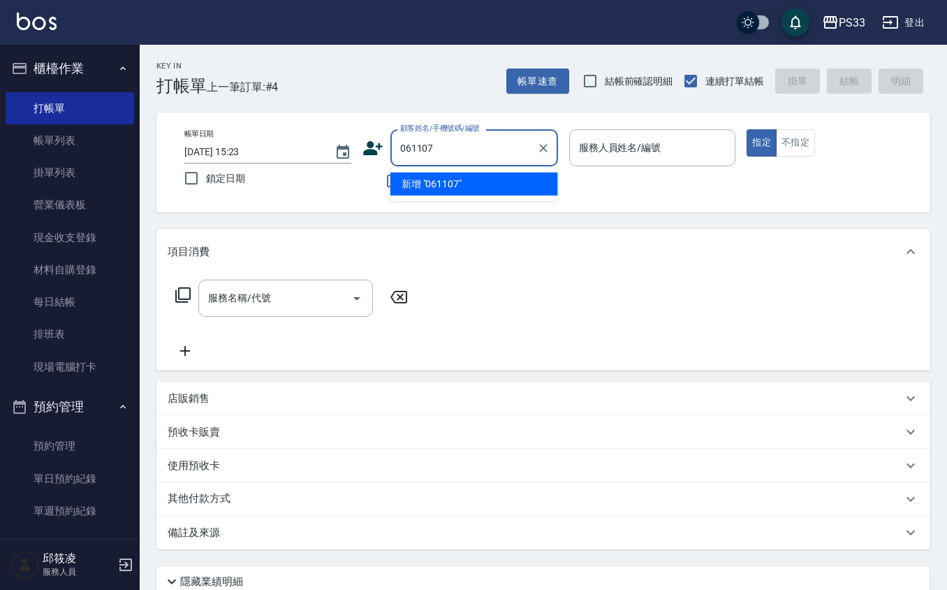
type input "061107"
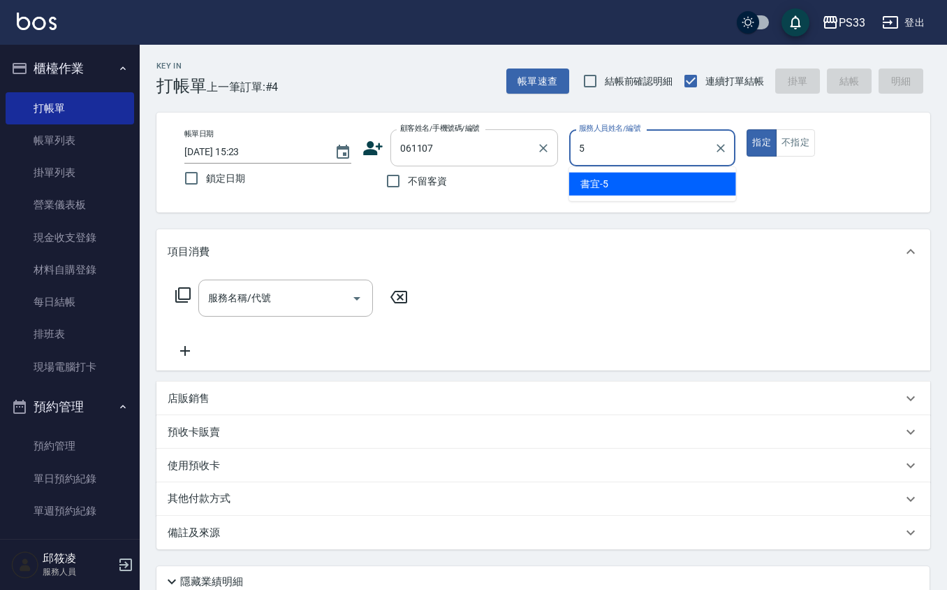
type input "書宜-5"
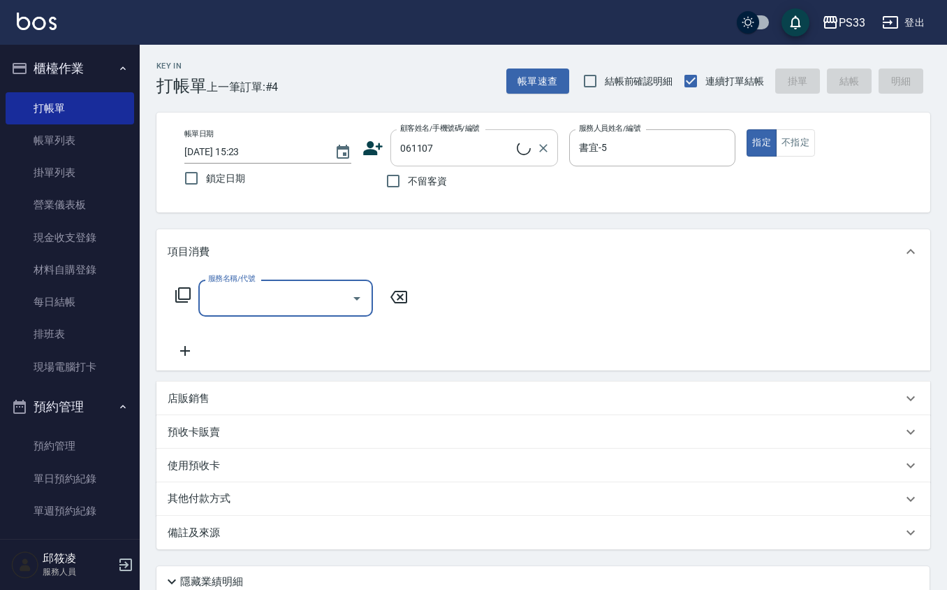
type input "劉恩廷/0912554734/061107"
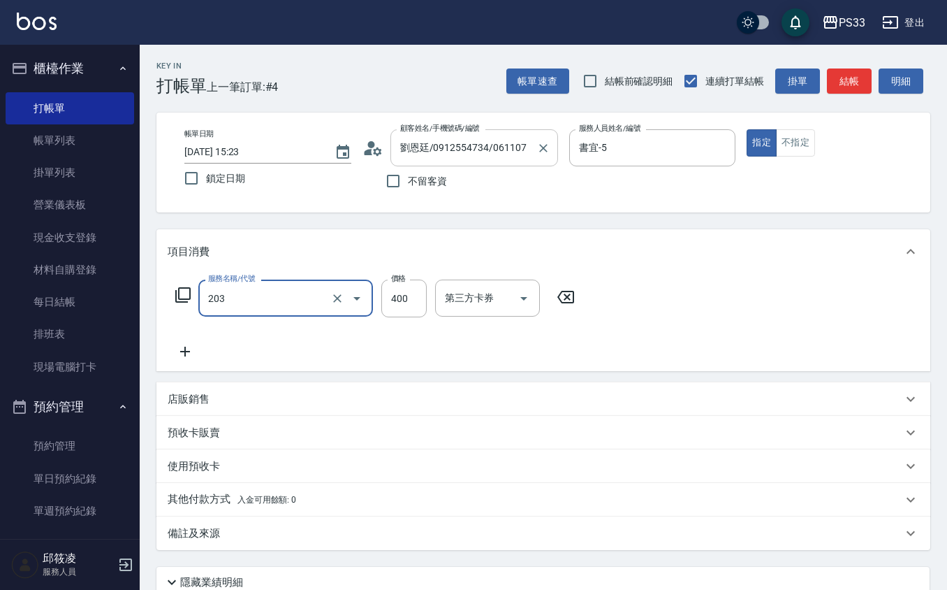
type input "指定單剪(203)"
type input "150"
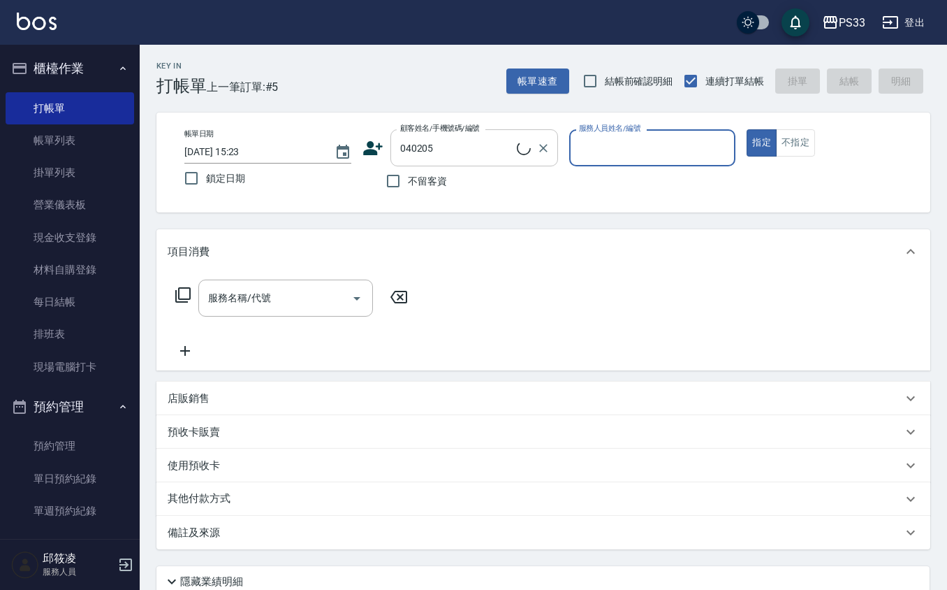
type input "連耀華/0928373901/040205"
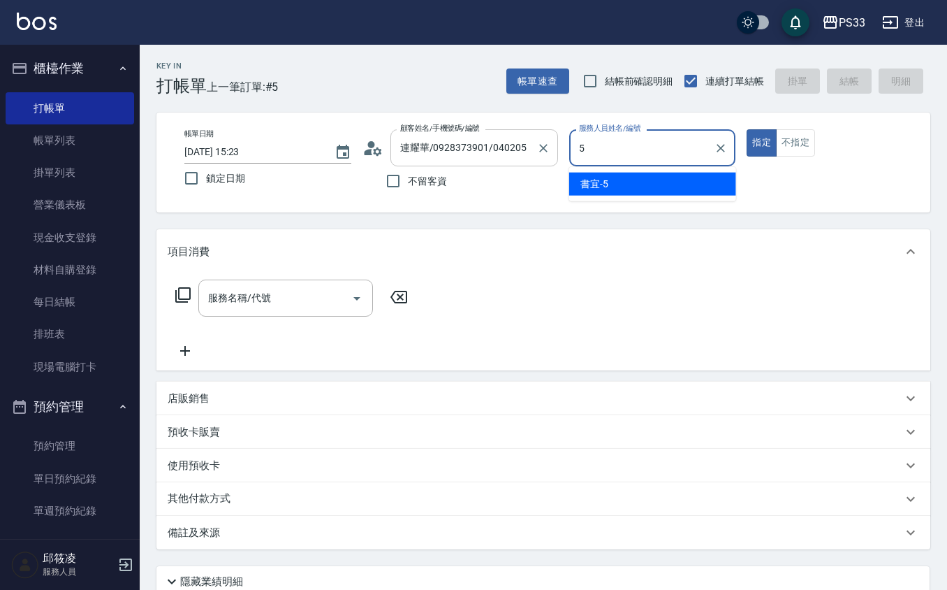
type input "書宜-5"
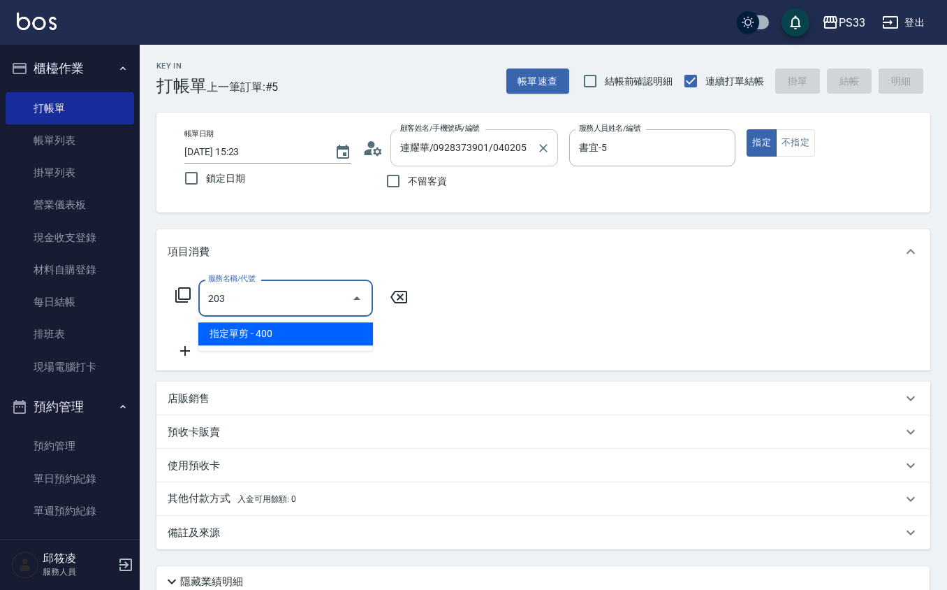
type input "指定單剪(203)"
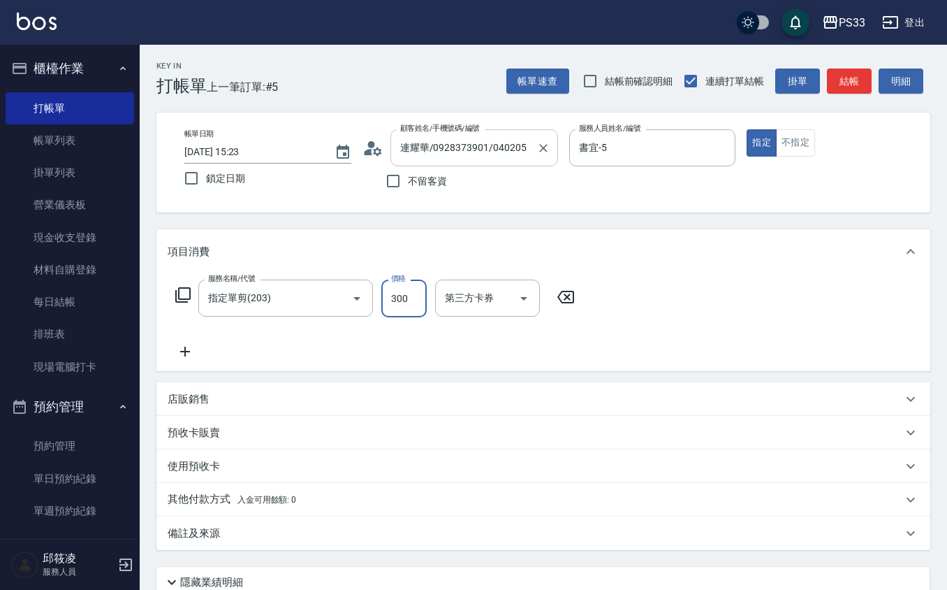
type input "300"
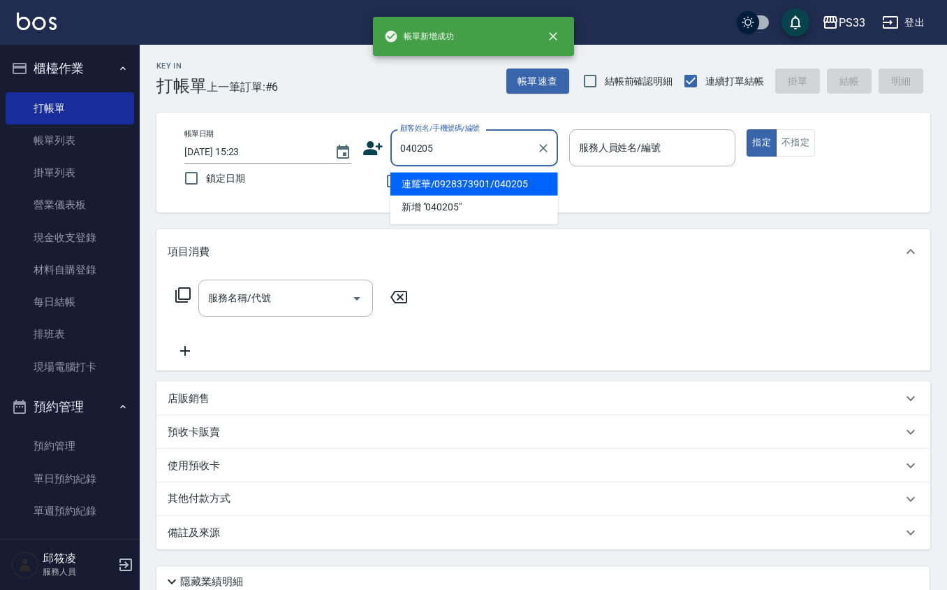
type input "連耀華/0928373901/040205"
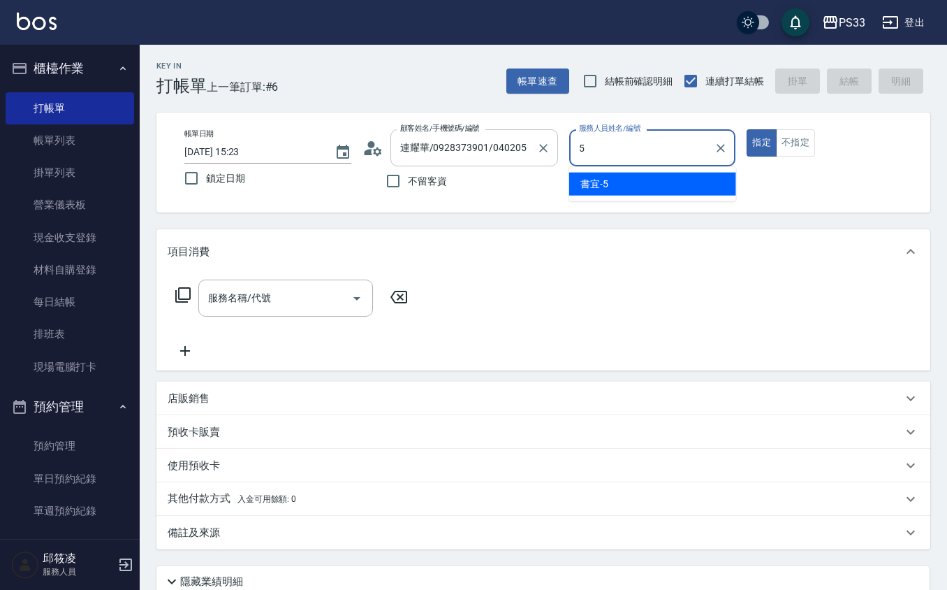
type input "書宜-5"
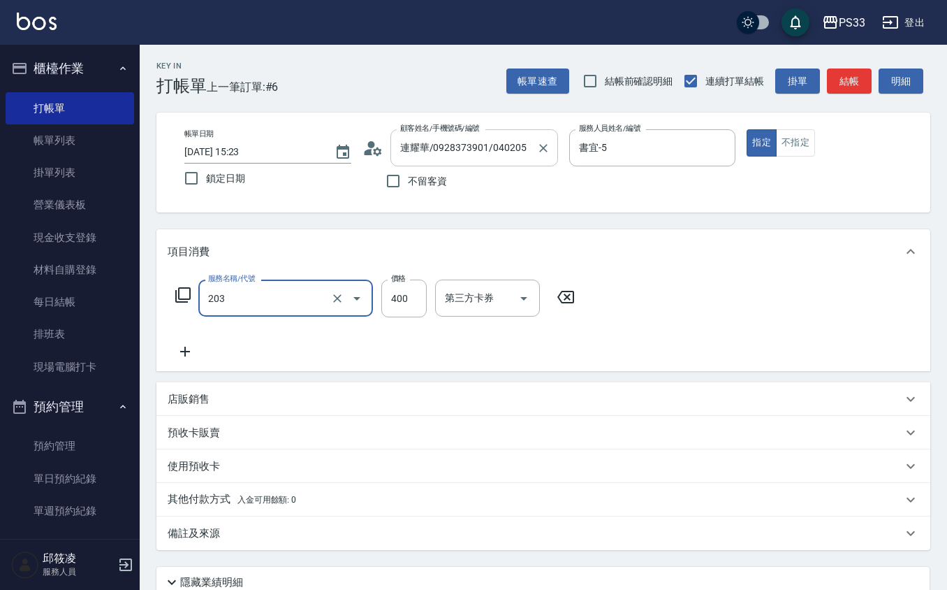
type input "指定單剪(203)"
type input "300"
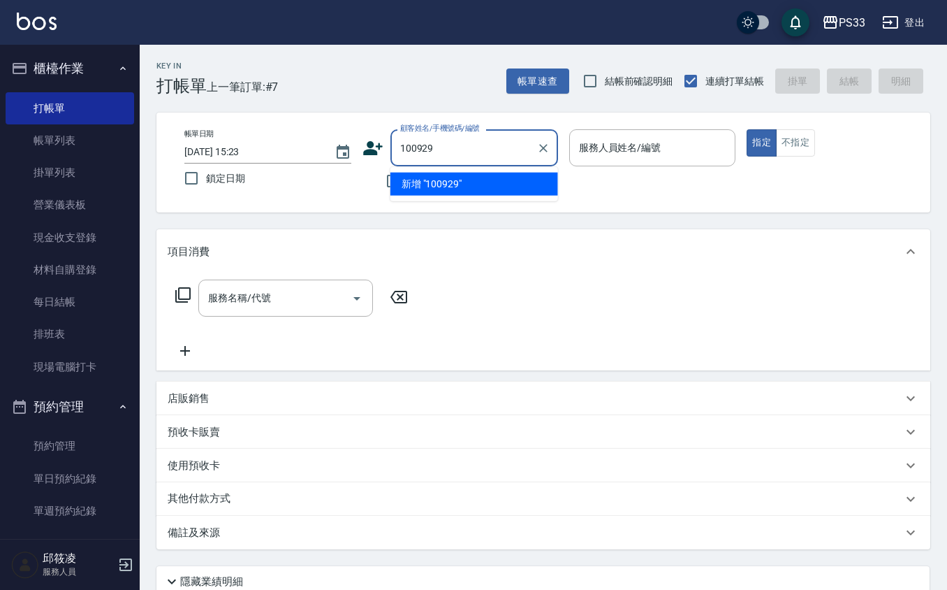
type input "100929"
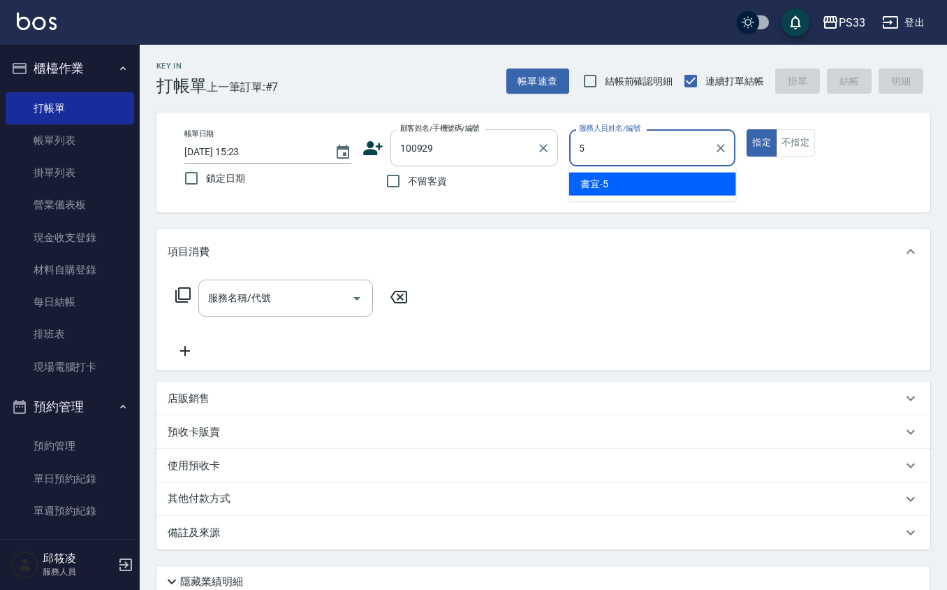
type input "書宜-5"
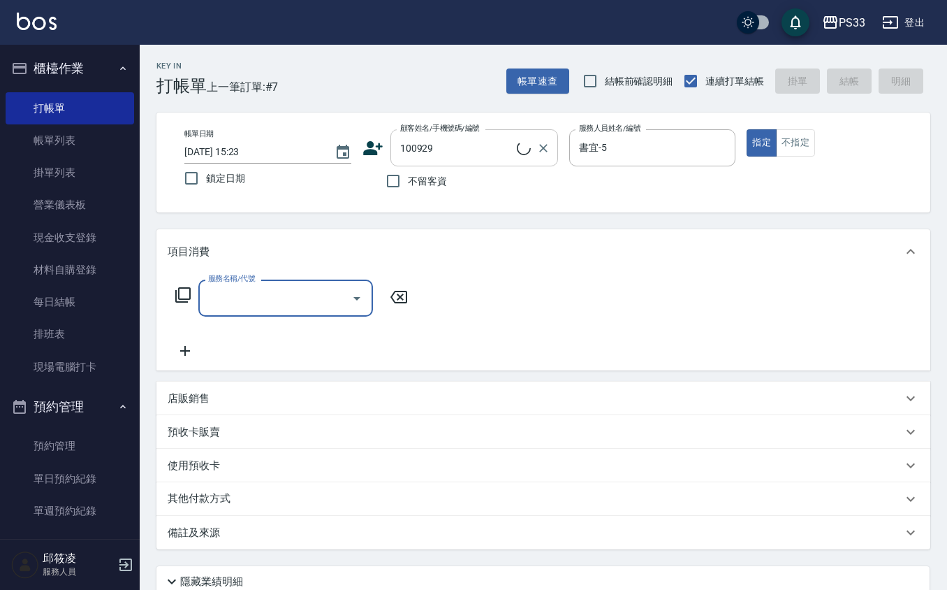
type input "簡千翔/0985339142/100929"
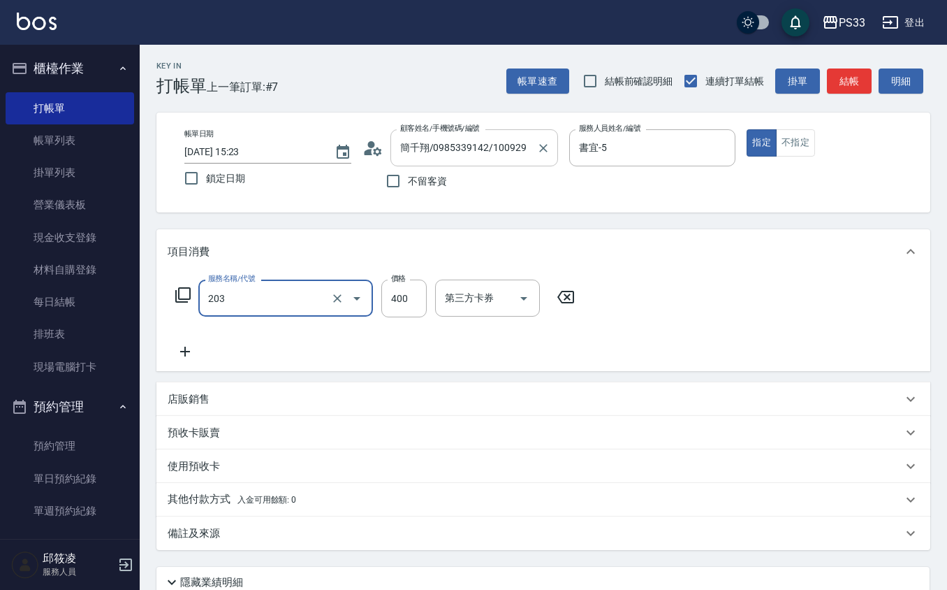
type input "指定單剪(203)"
type input "250"
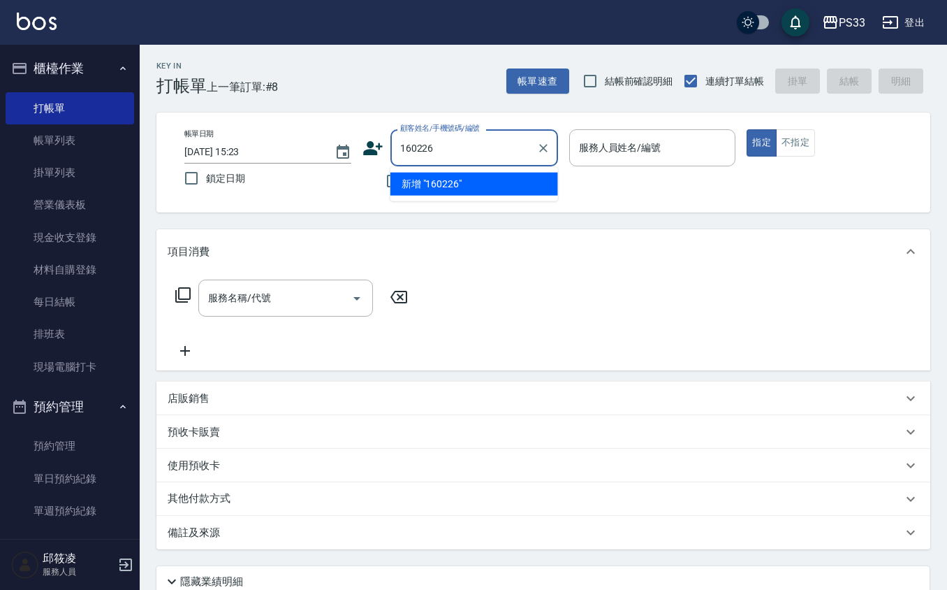
type input "160226"
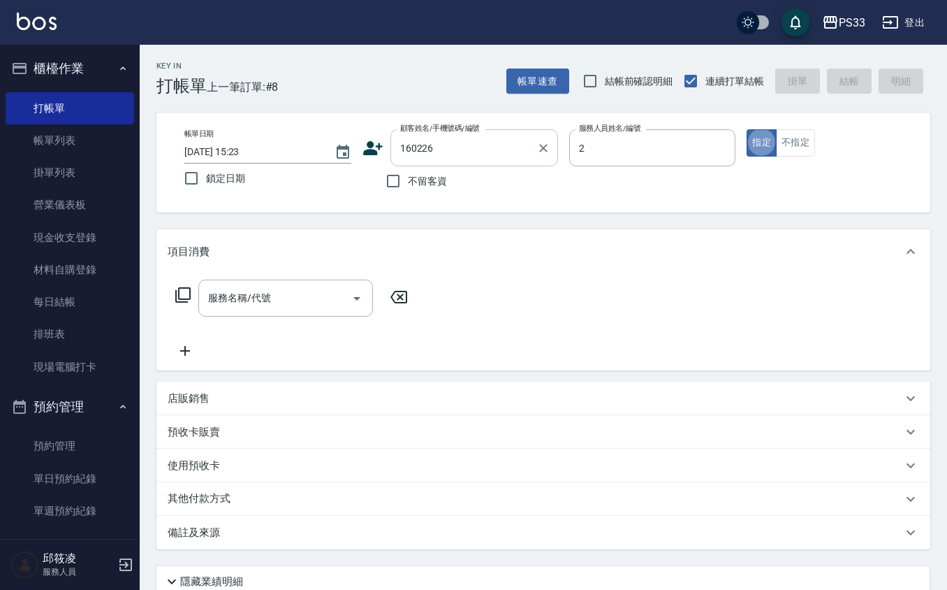
type input "mini-2"
type input "戴佑昕/0977166223/160226"
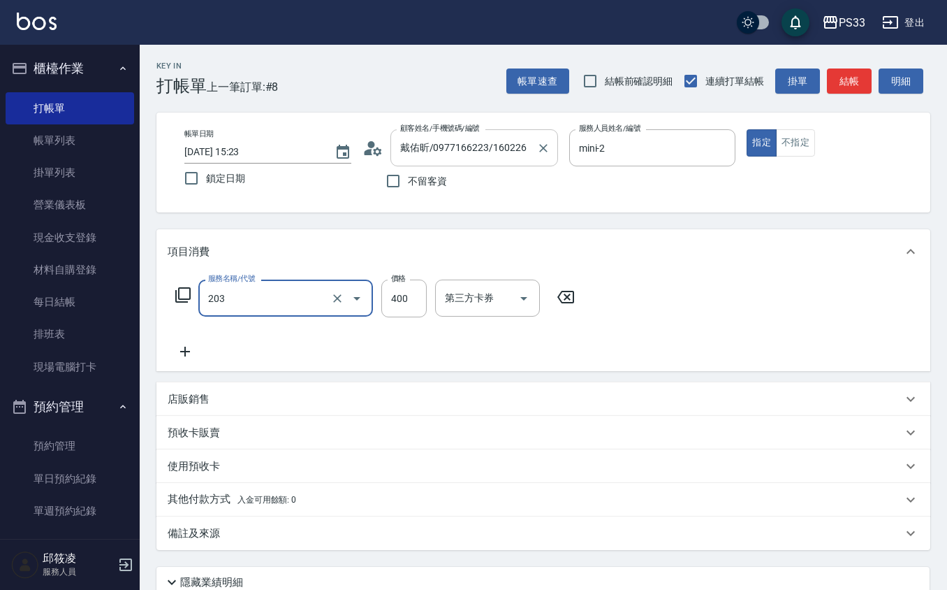
type input "指定單剪(203)"
type input "200"
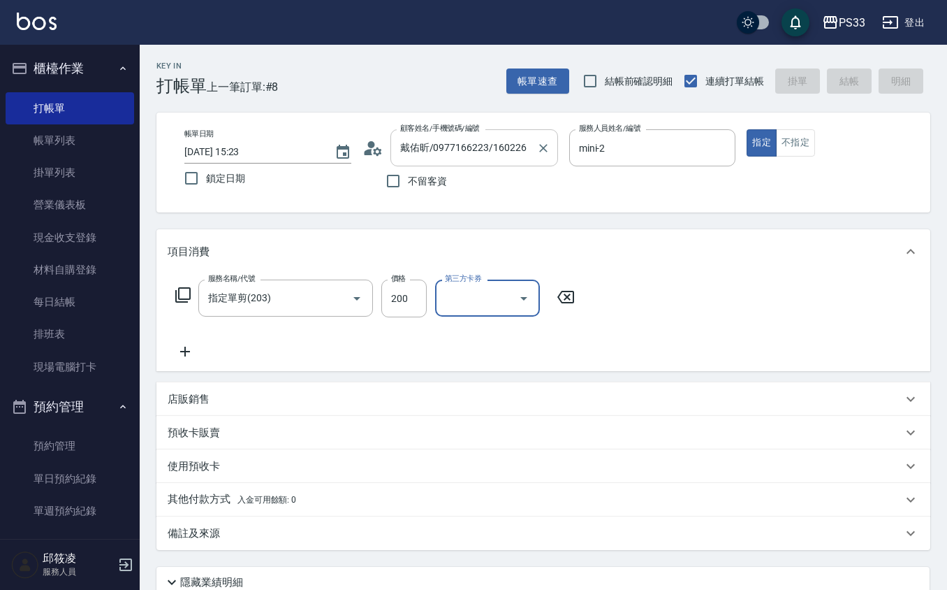
type input "[DATE] 15:24"
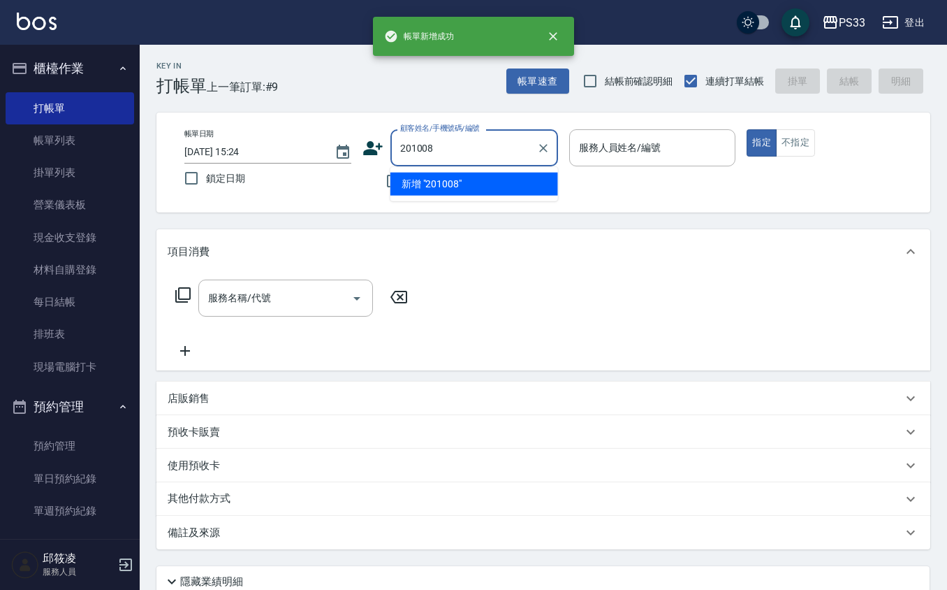
type input "201008"
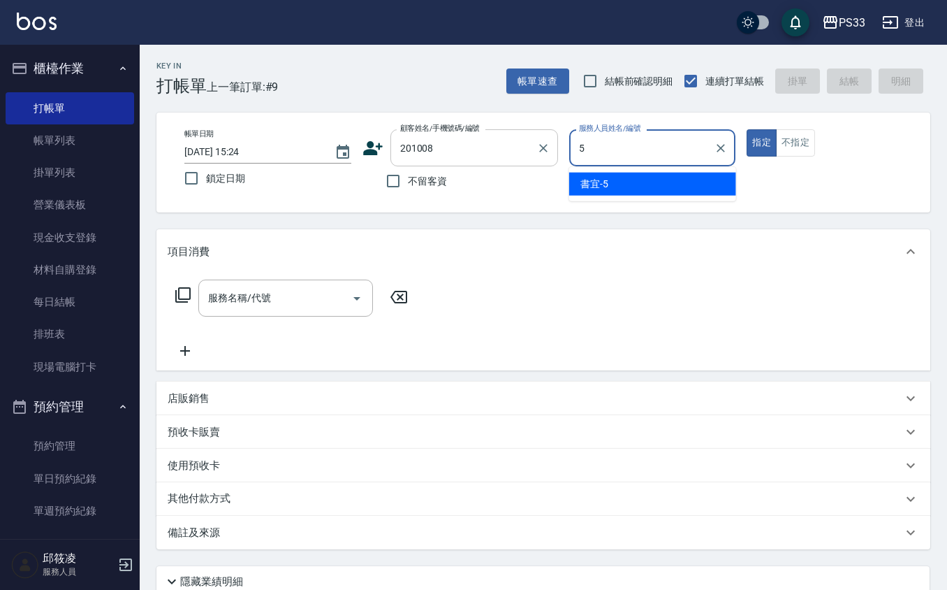
type input "書宜-5"
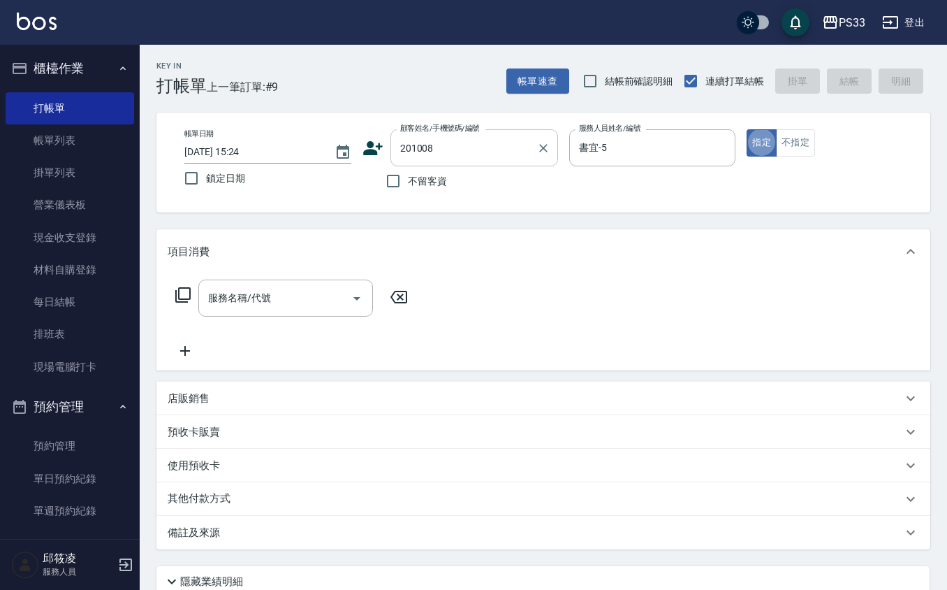
type input "[PERSON_NAME]安/0982161008/201008"
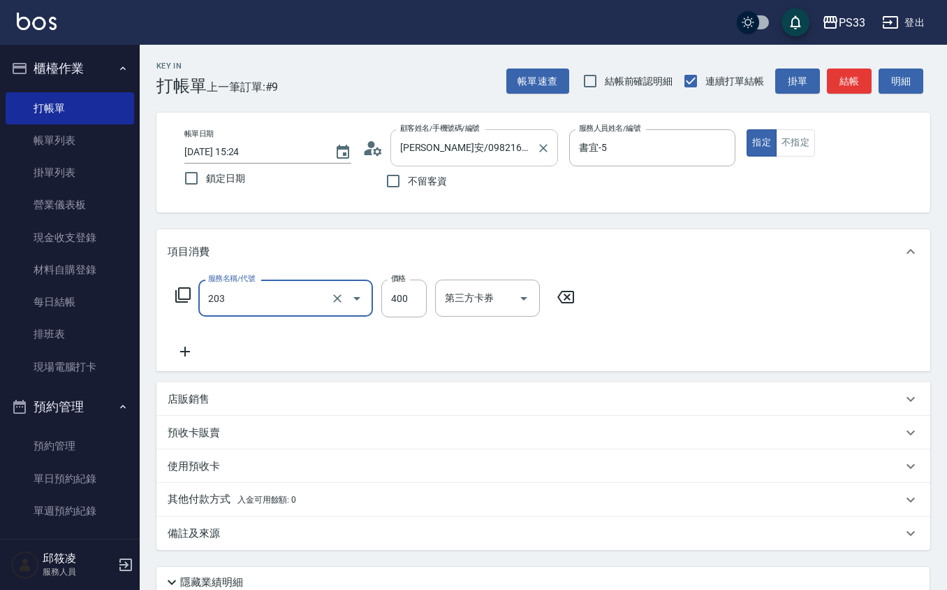
type input "指定單剪(203)"
type input "300"
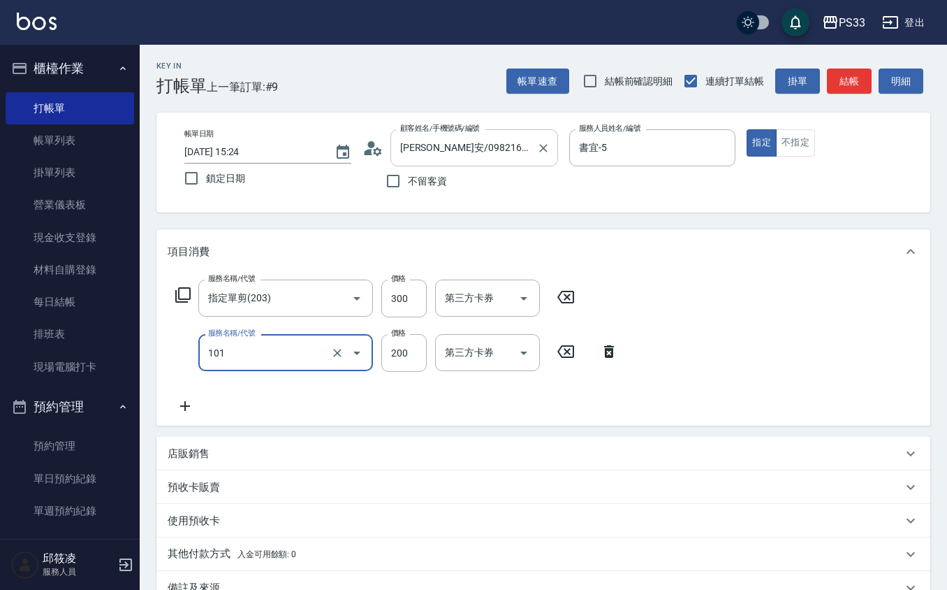
type input "洗髮(101)"
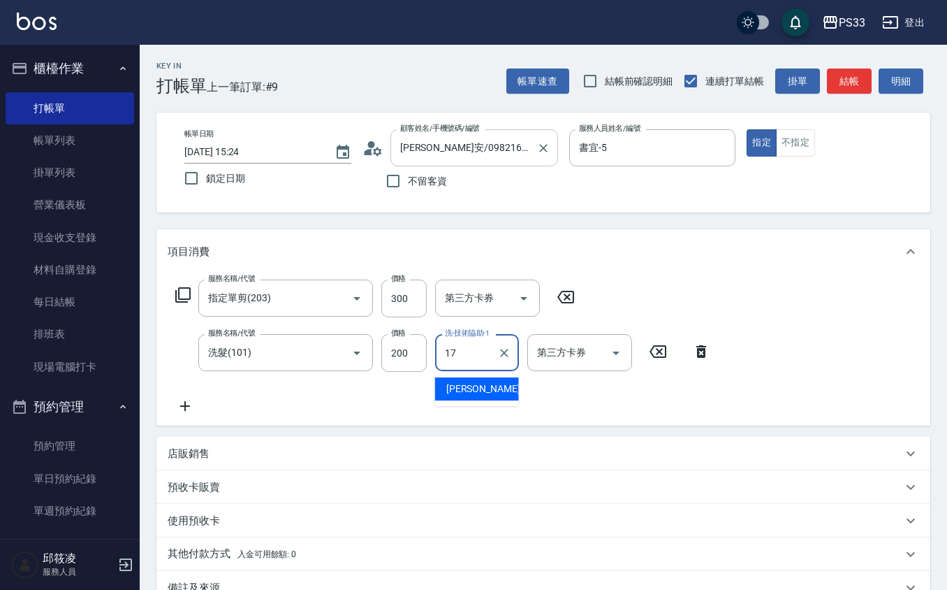
type input "[PERSON_NAME]-17"
click at [356, 456] on div "店販銷售" at bounding box center [535, 453] width 735 height 15
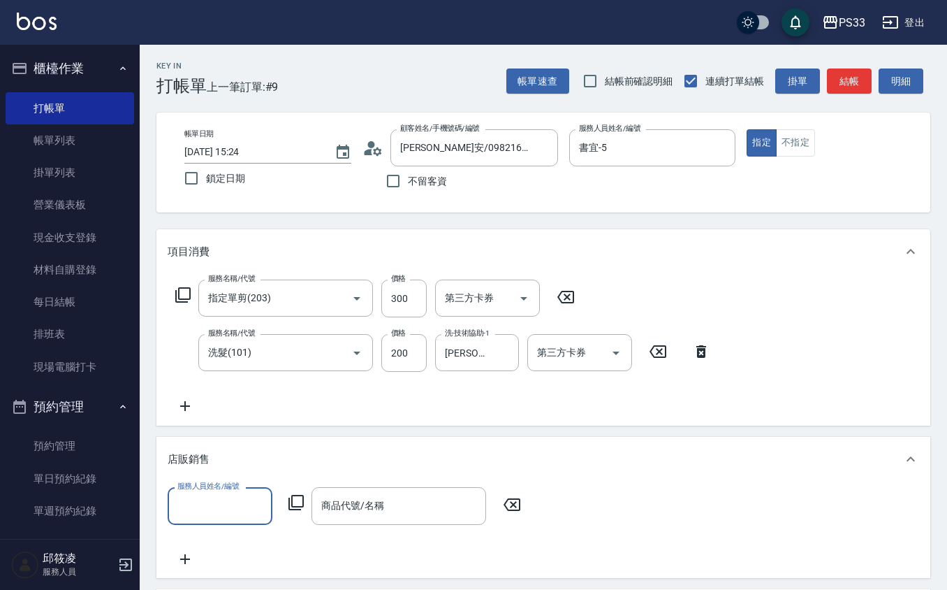
scroll to position [1, 0]
type input "書宜-5"
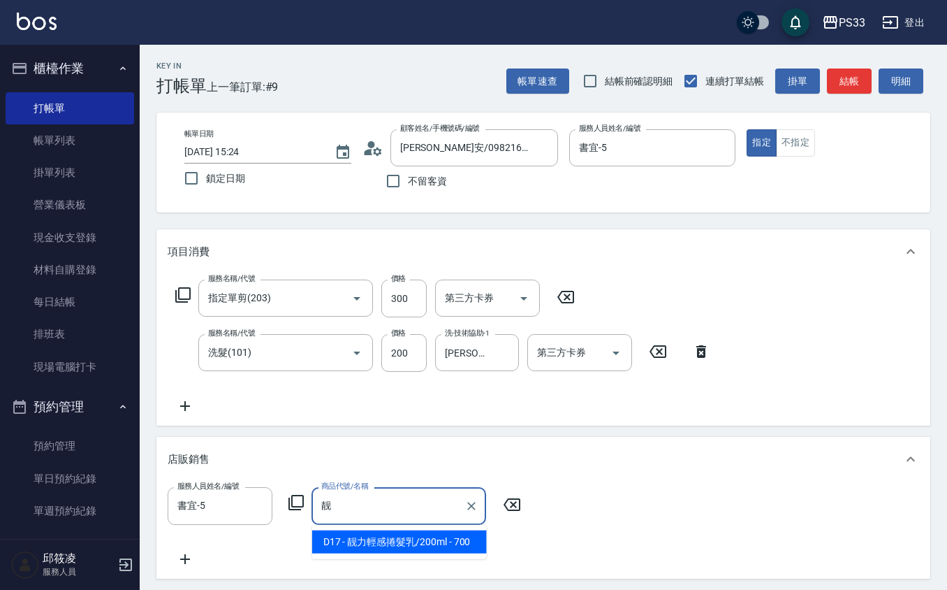
type input "靓力輕感捲髮乳/200ml"
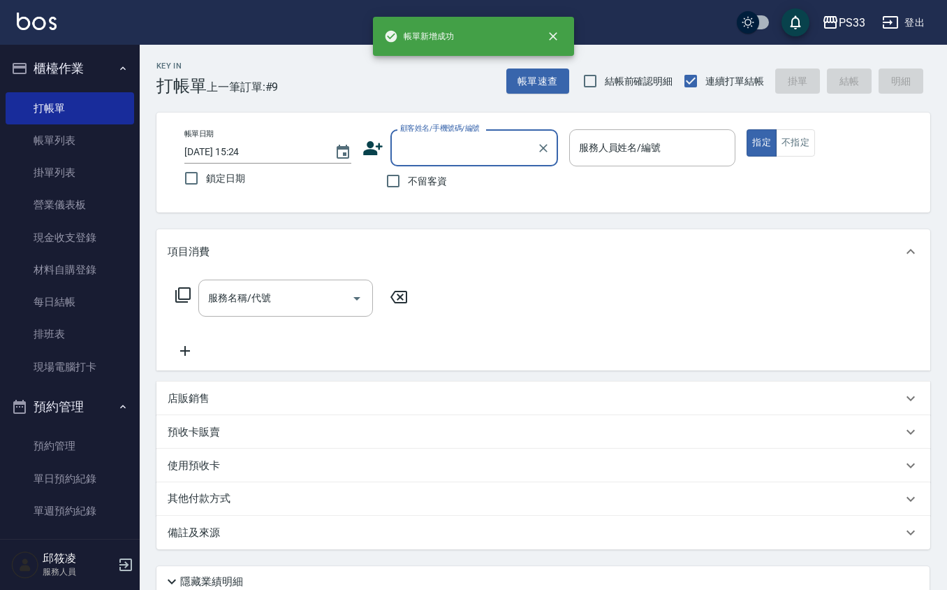
scroll to position [0, 0]
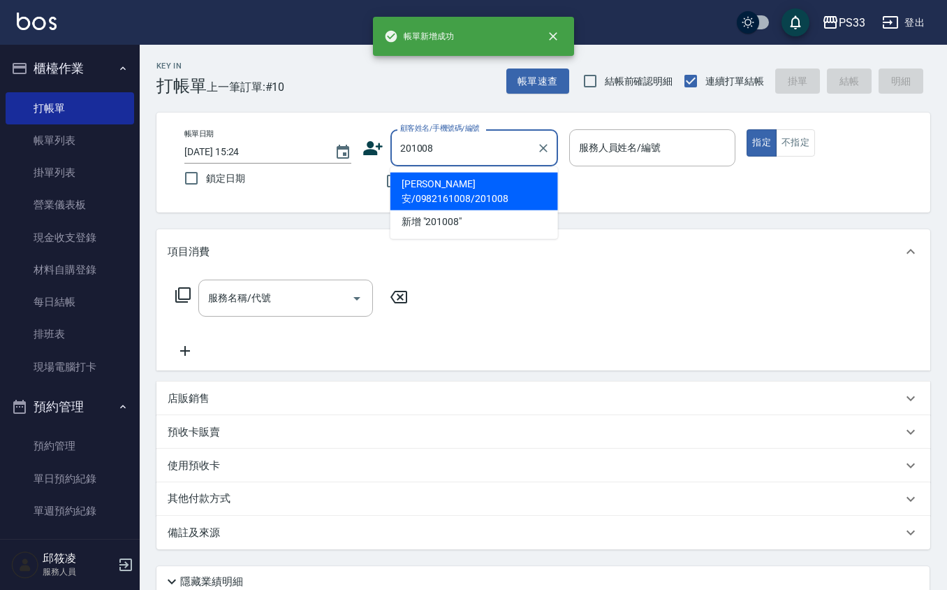
type input "[PERSON_NAME]安/0982161008/201008"
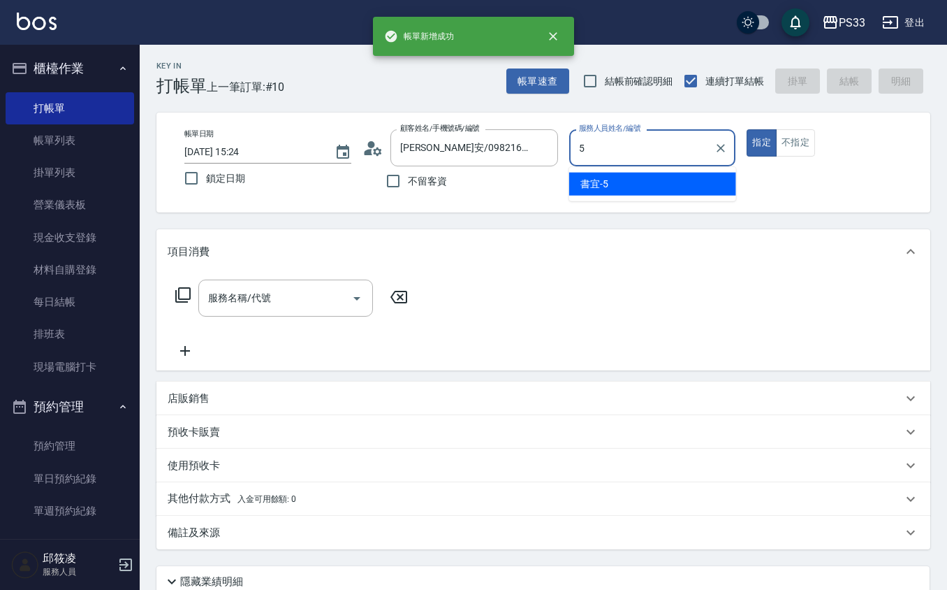
type input "書宜-5"
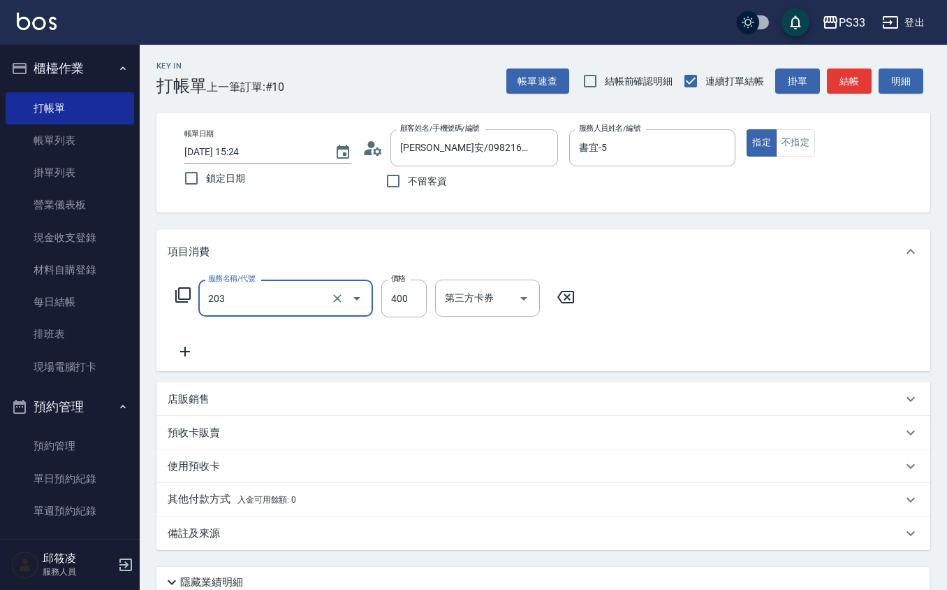
type input "指定單剪(203)"
type input "300"
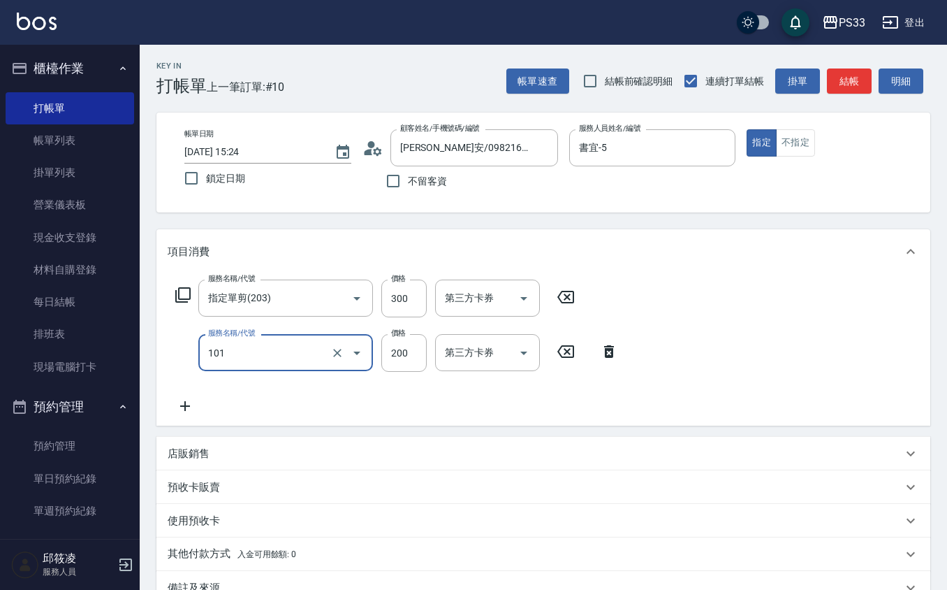
type input "洗髮(101)"
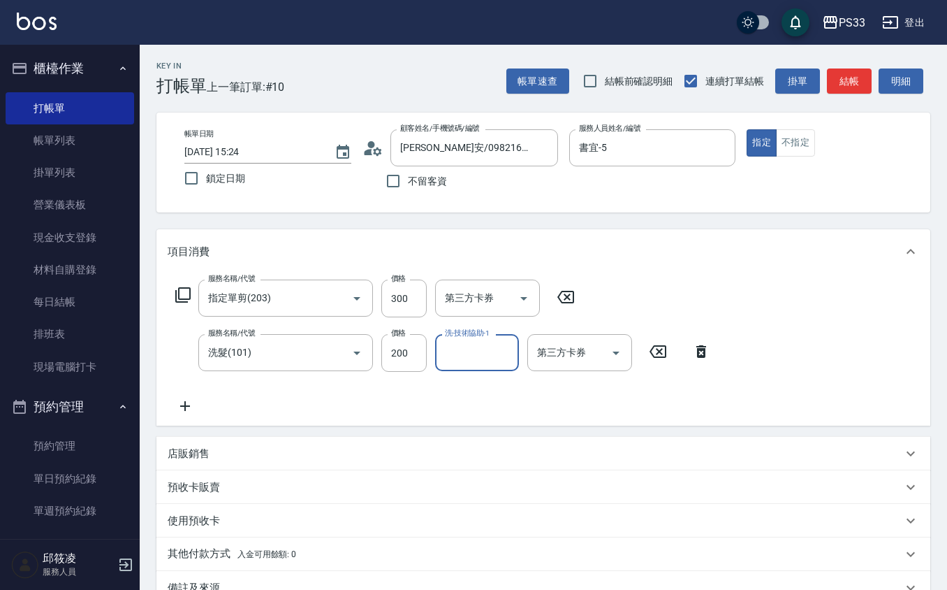
type input "5"
type input "mini-2"
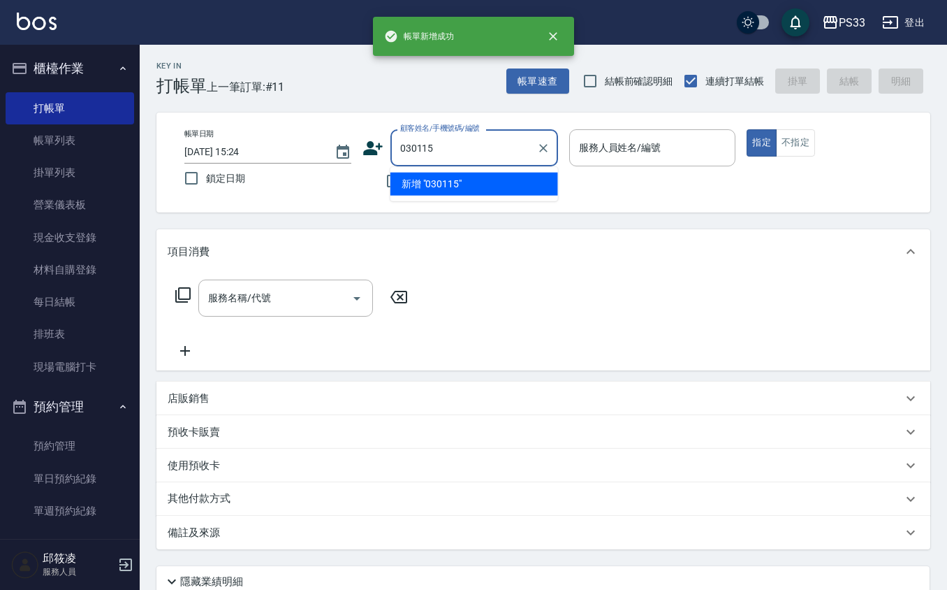
type input "030115"
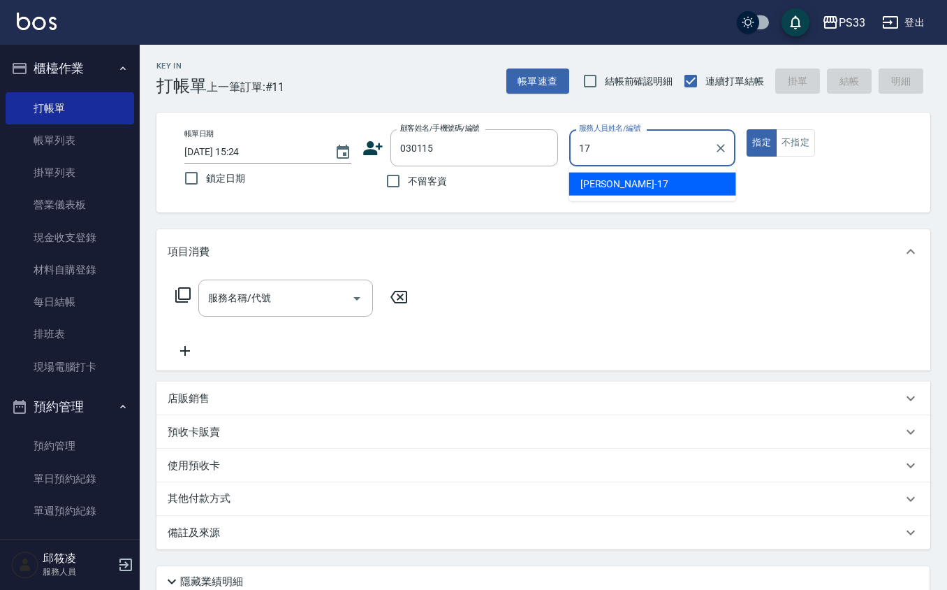
type input "[PERSON_NAME]-17"
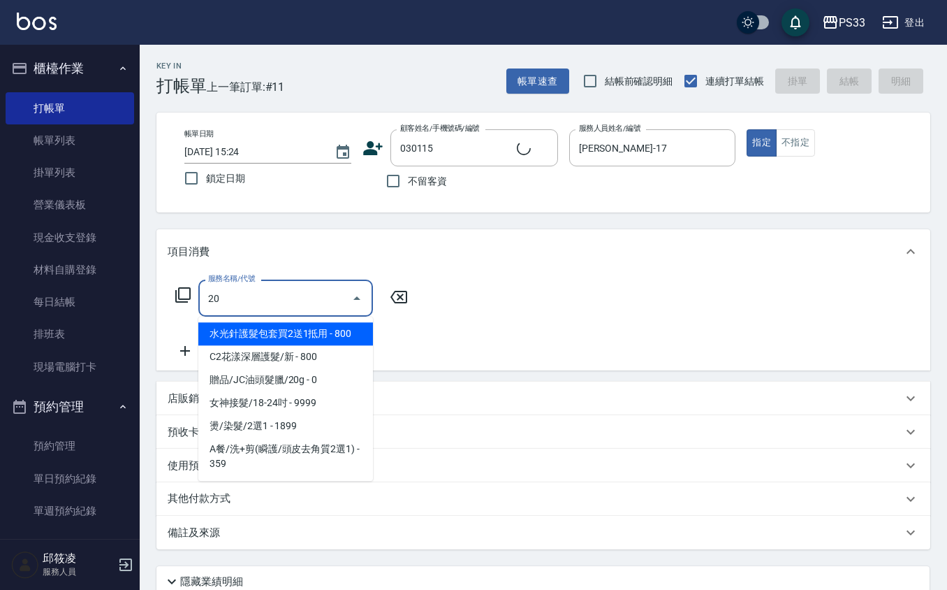
type input "203"
type input "陳曼萍/0978289560/030115"
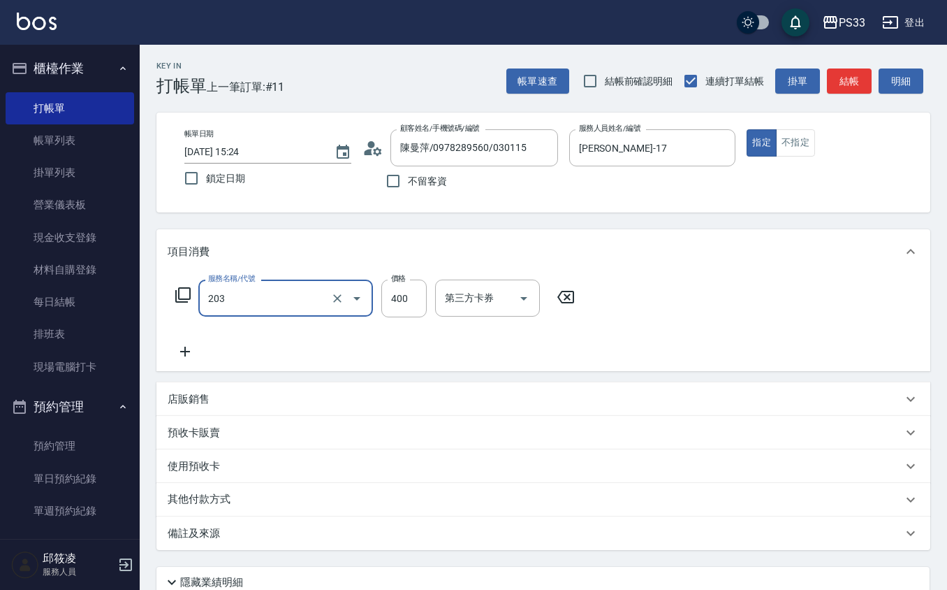
type input "指定單剪(203)"
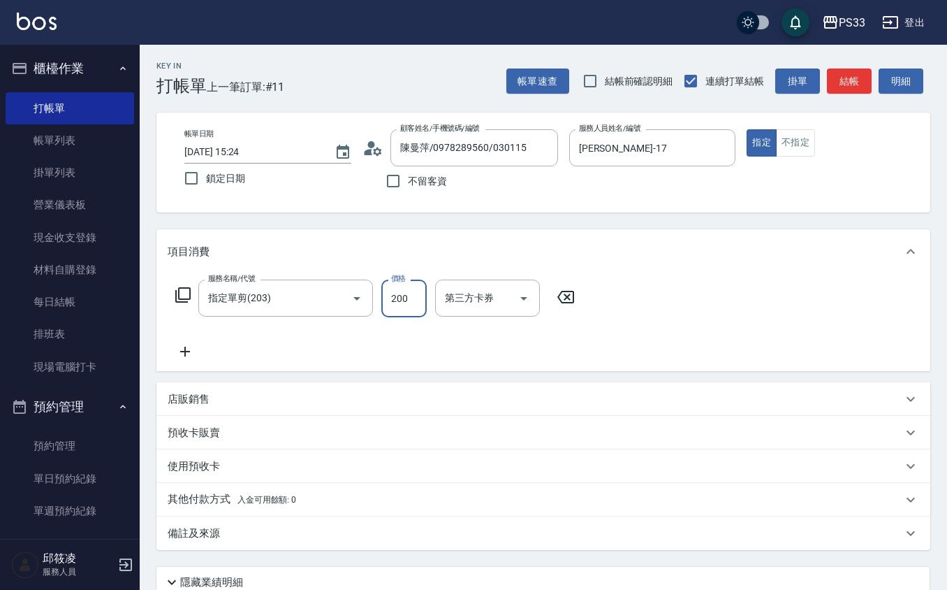
type input "200"
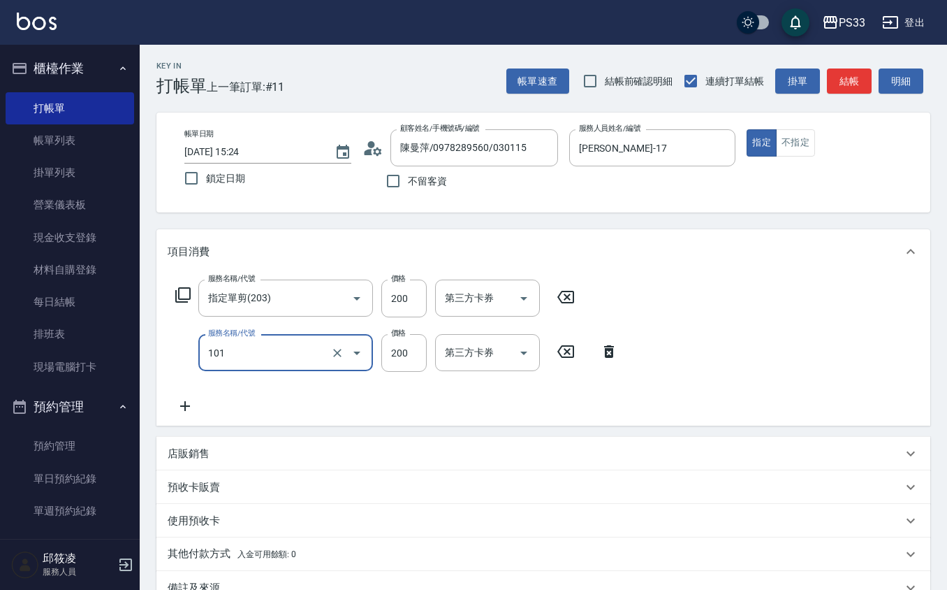
type input "洗髮(101)"
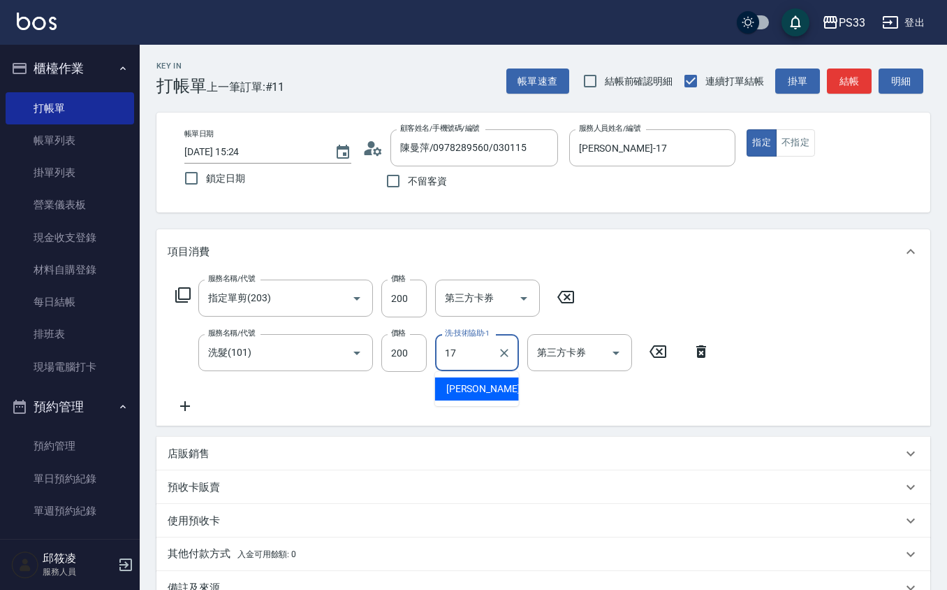
type input "[PERSON_NAME]-17"
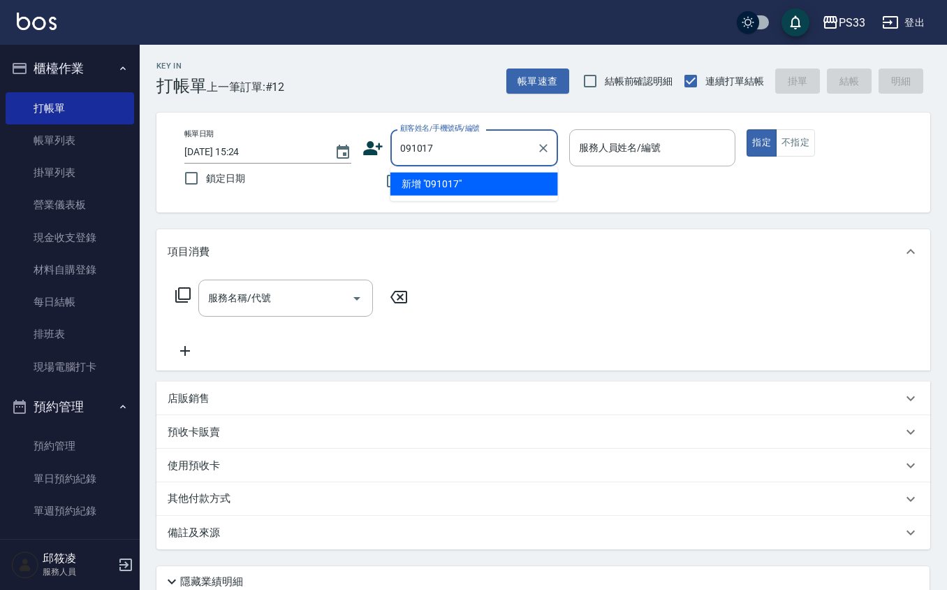
type input "[PERSON_NAME]/0986519812/091017"
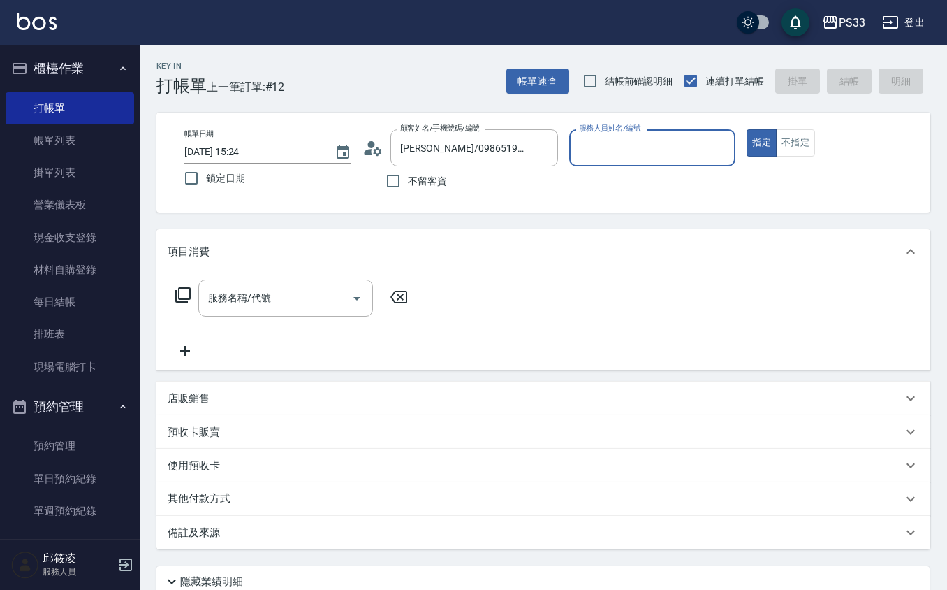
click at [747, 129] on button "指定" at bounding box center [762, 142] width 30 height 27
click at [634, 143] on input "服務人員姓名/編號" at bounding box center [653, 148] width 154 height 24
type input "VIVI-6"
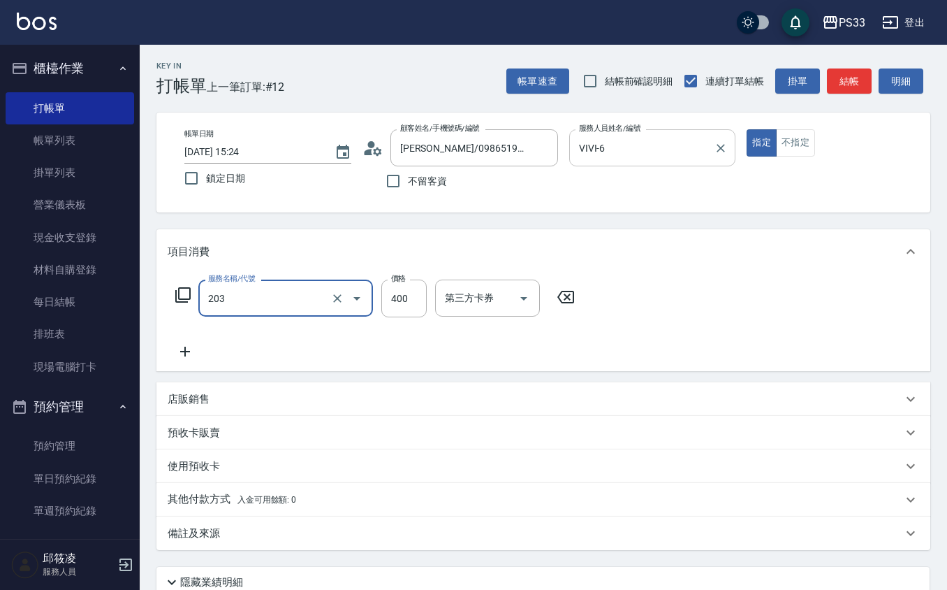
type input "指定單剪(203)"
type input "300"
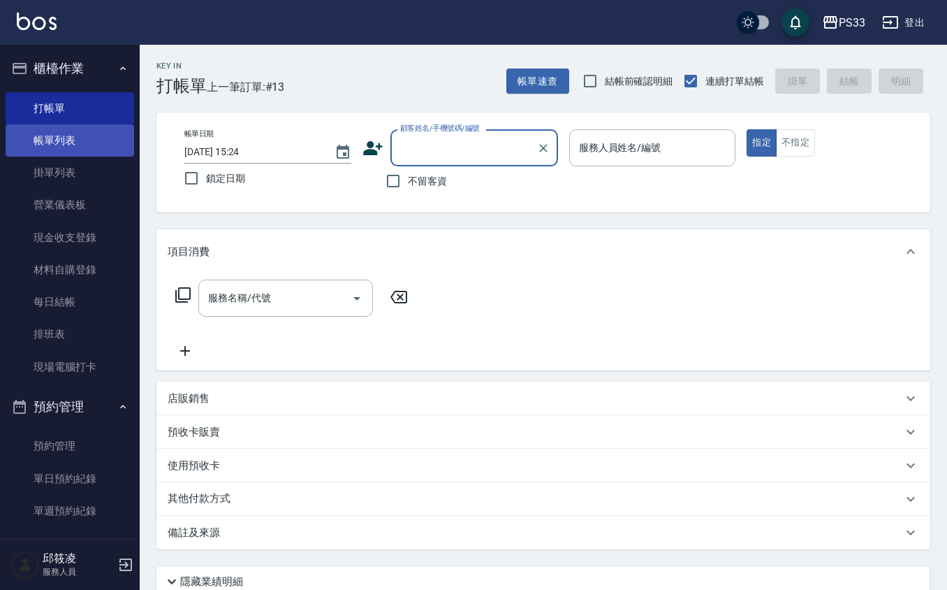
click at [85, 140] on link "帳單列表" at bounding box center [70, 140] width 129 height 32
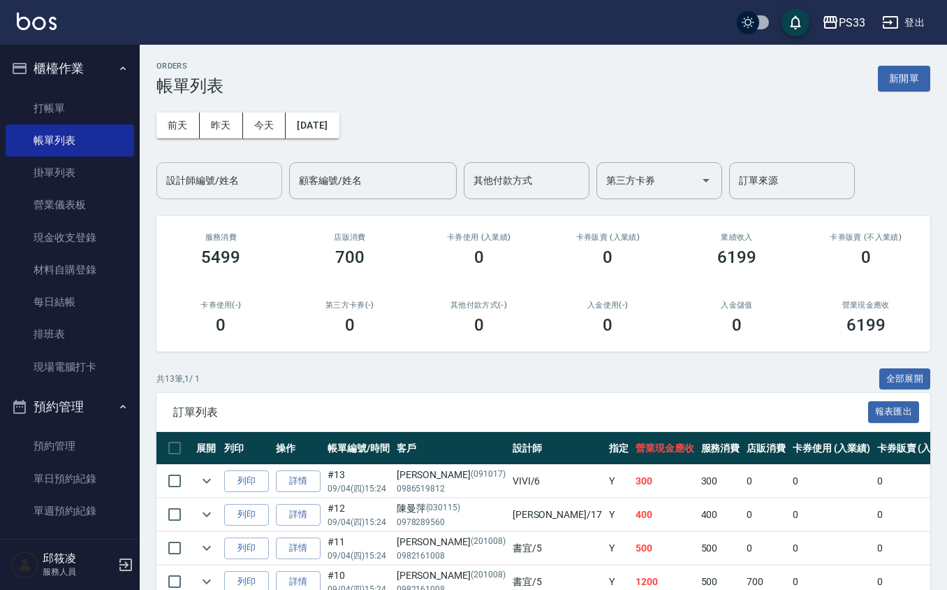
click at [233, 194] on div "設計師編號/姓名" at bounding box center [219, 180] width 126 height 37
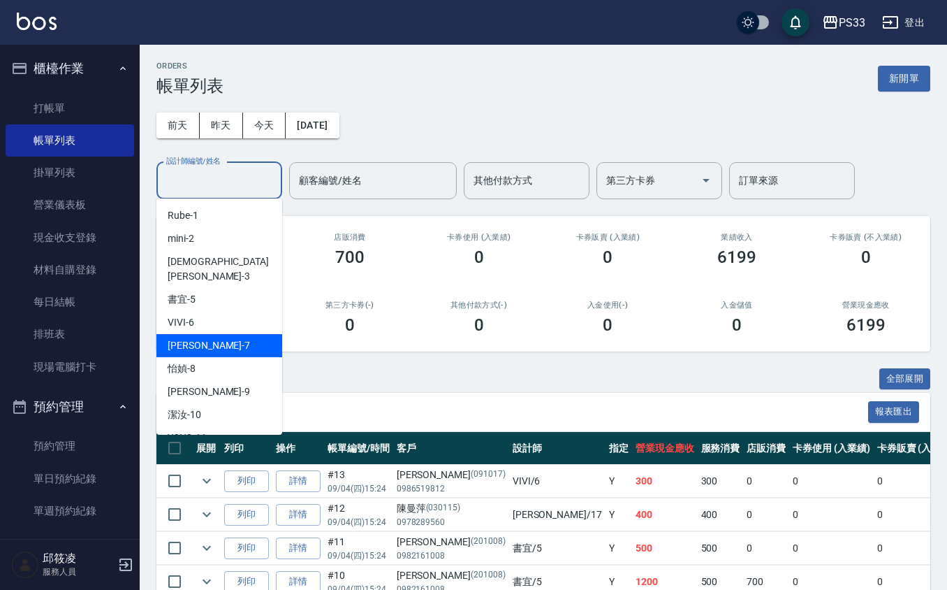
scroll to position [93, 0]
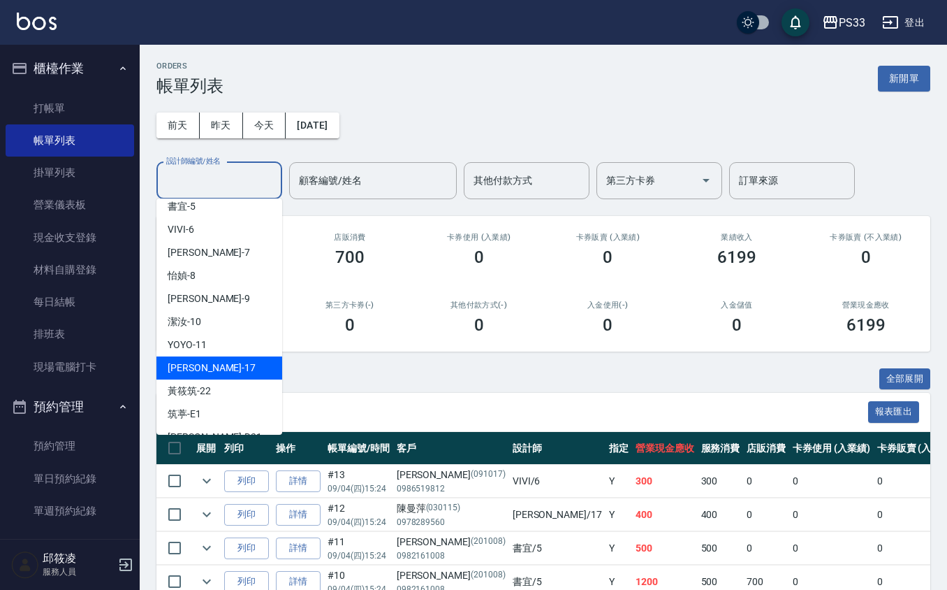
click at [222, 356] on div "[PERSON_NAME] -17" at bounding box center [219, 367] width 126 height 23
type input "[PERSON_NAME]-17"
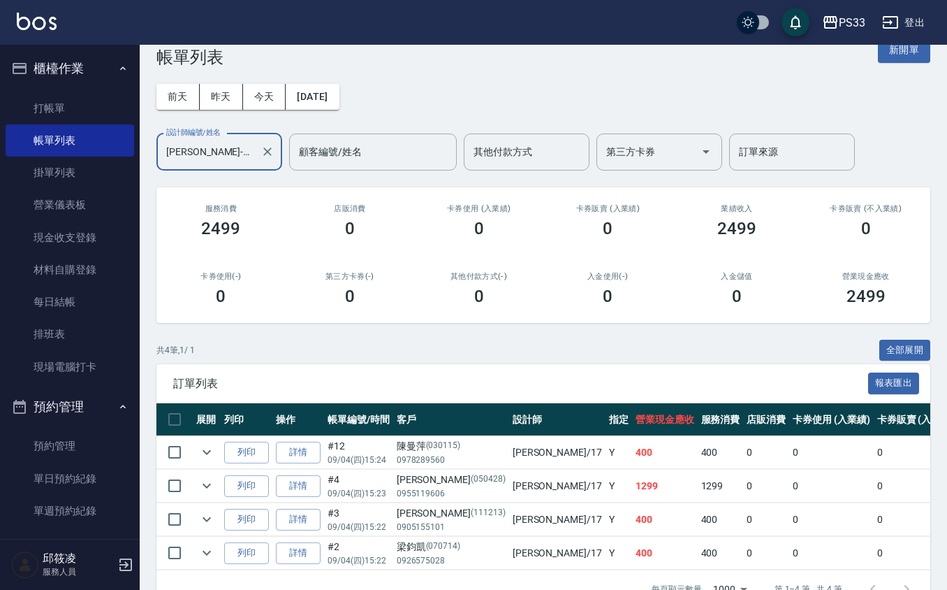
scroll to position [0, 0]
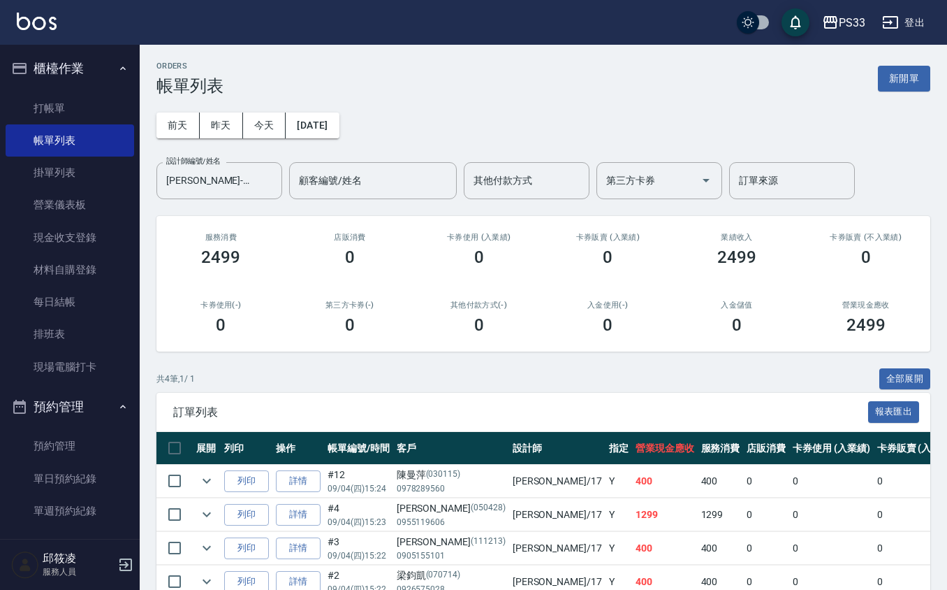
click at [95, 88] on ul "打帳單 帳單列表 掛單列表 營業儀表板 現金收支登錄 材料自購登錄 每日結帳 排班表 現場電腦打卡" at bounding box center [70, 238] width 129 height 302
click at [62, 109] on link "打帳單" at bounding box center [70, 108] width 129 height 32
